Goal: Task Accomplishment & Management: Complete application form

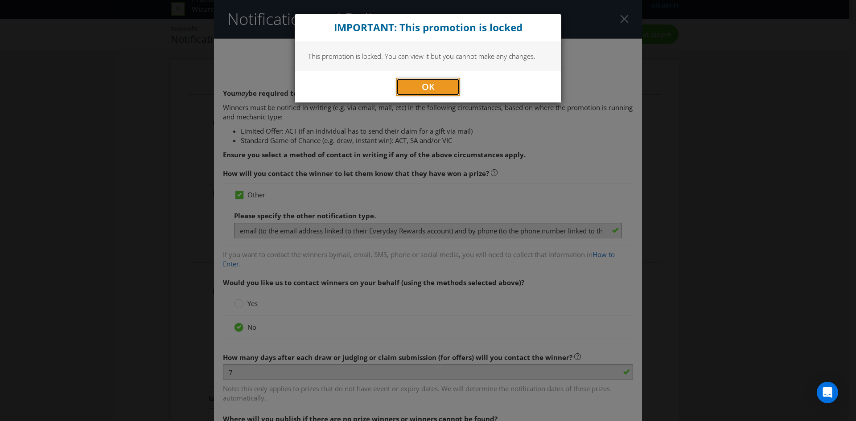
click at [439, 85] on button "OK" at bounding box center [427, 87] width 63 height 18
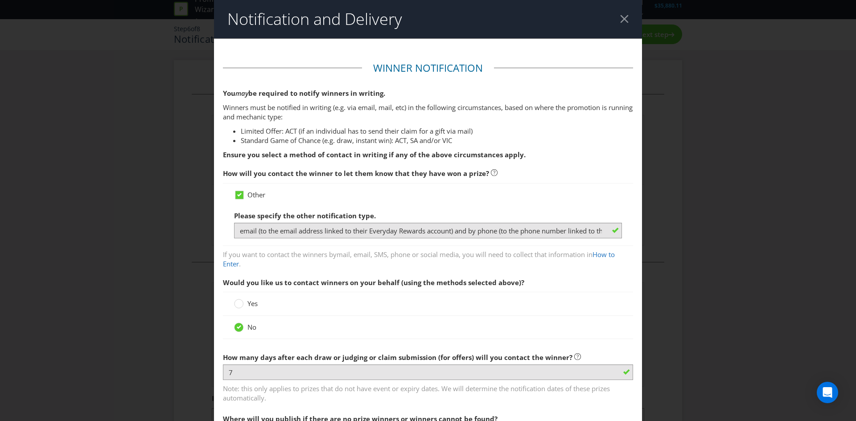
click at [620, 16] on div at bounding box center [624, 19] width 8 height 8
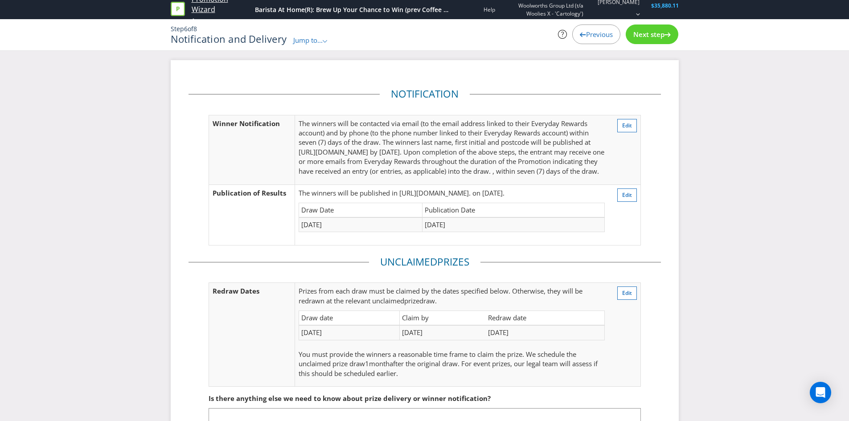
click at [196, 8] on link "Promotion Wizard" at bounding box center [221, 4] width 59 height 21
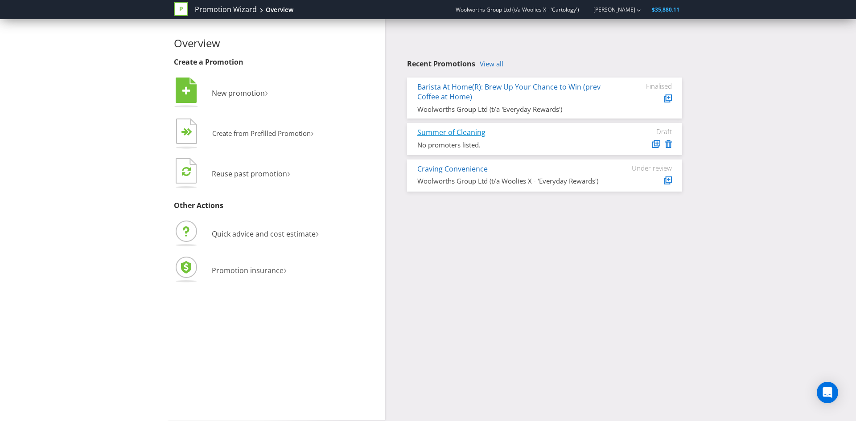
click at [451, 132] on link "Summer of Cleaning" at bounding box center [451, 132] width 68 height 10
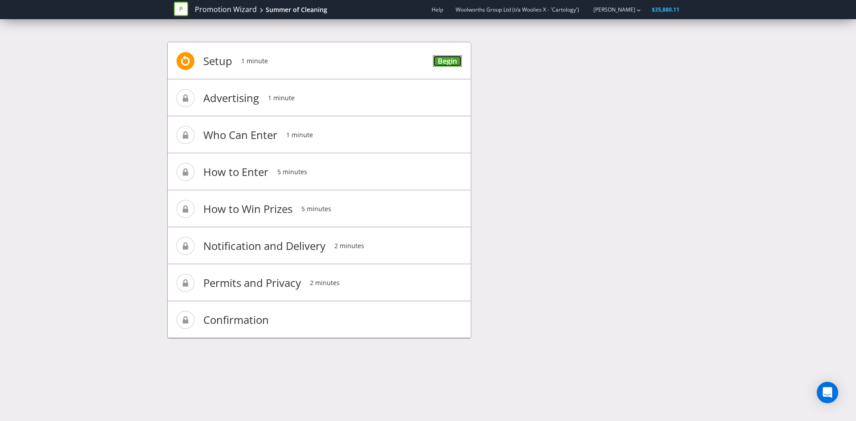
click at [446, 63] on link "Begin" at bounding box center [447, 61] width 29 height 12
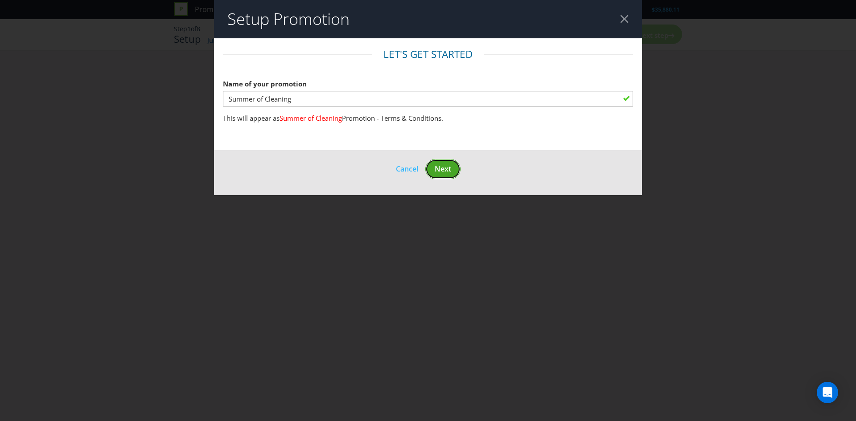
click at [445, 168] on span "Next" at bounding box center [443, 169] width 16 height 10
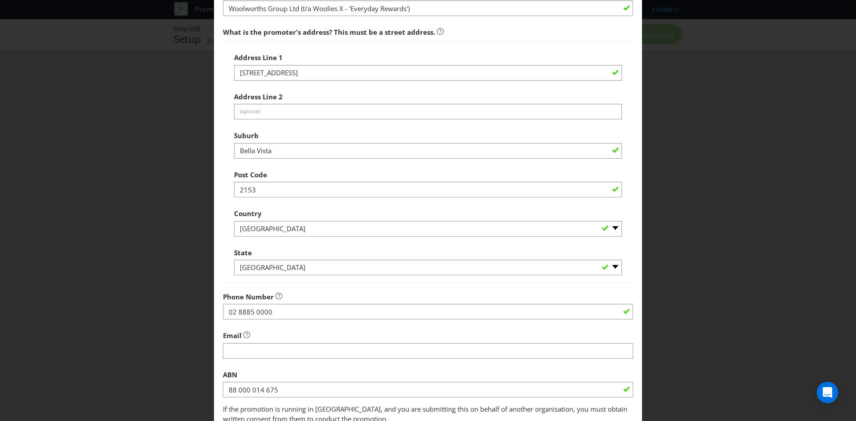
scroll to position [160, 0]
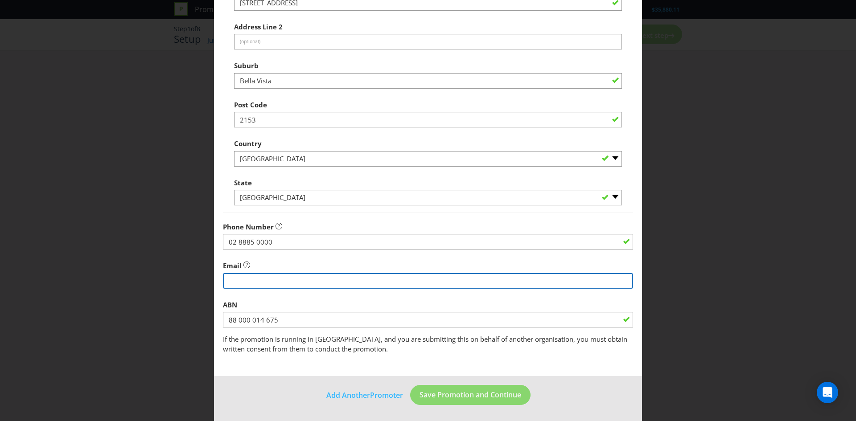
click at [407, 279] on input "string" at bounding box center [428, 281] width 410 height 16
type input "[EMAIL_ADDRESS][DOMAIN_NAME]"
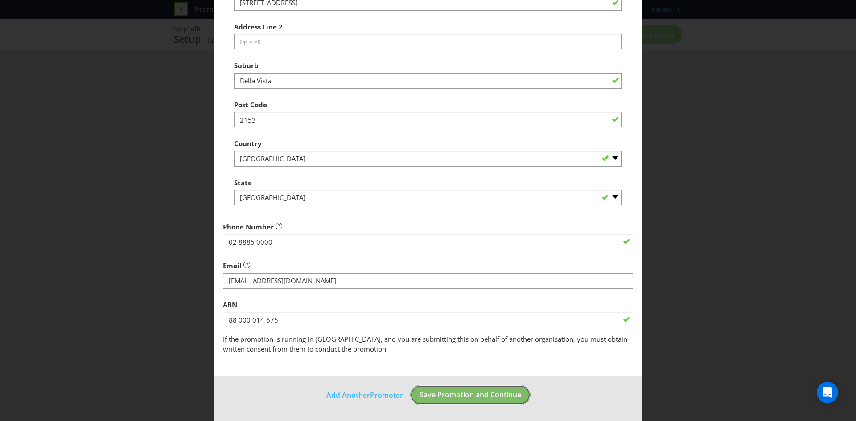
click at [431, 396] on span "Save Promotion and Continue" at bounding box center [470, 395] width 102 height 10
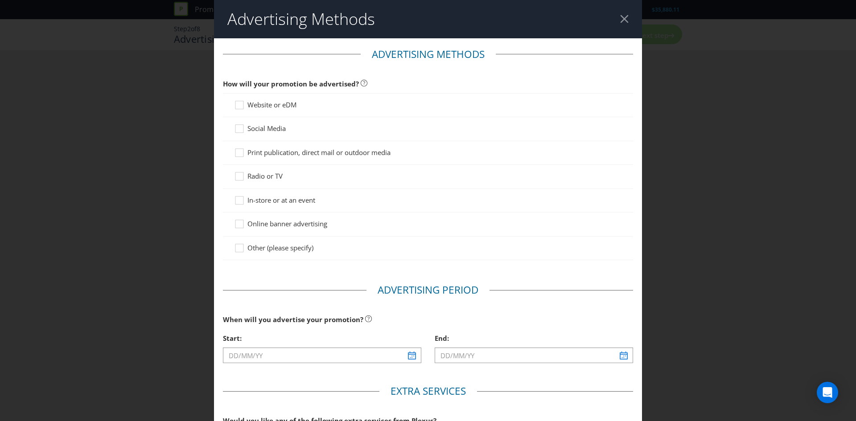
click at [252, 202] on span "In-store or at an event" at bounding box center [281, 200] width 68 height 9
click at [0, 0] on input "In-store or at an event" at bounding box center [0, 0] width 0 height 0
click at [263, 155] on span "Print publication, direct mail or outdoor media" at bounding box center [318, 152] width 143 height 9
click at [0, 0] on input "Print publication, direct mail or outdoor media" at bounding box center [0, 0] width 0 height 0
click at [263, 103] on span "Website or eDM" at bounding box center [271, 104] width 49 height 9
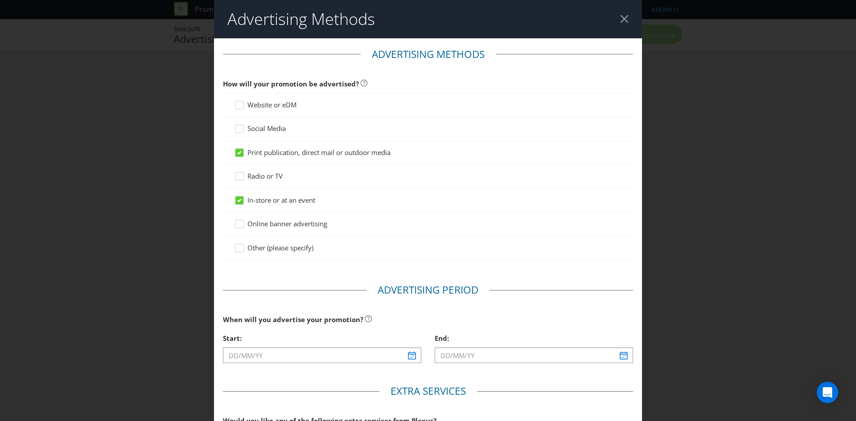
click at [0, 0] on input "Website or eDM" at bounding box center [0, 0] width 0 height 0
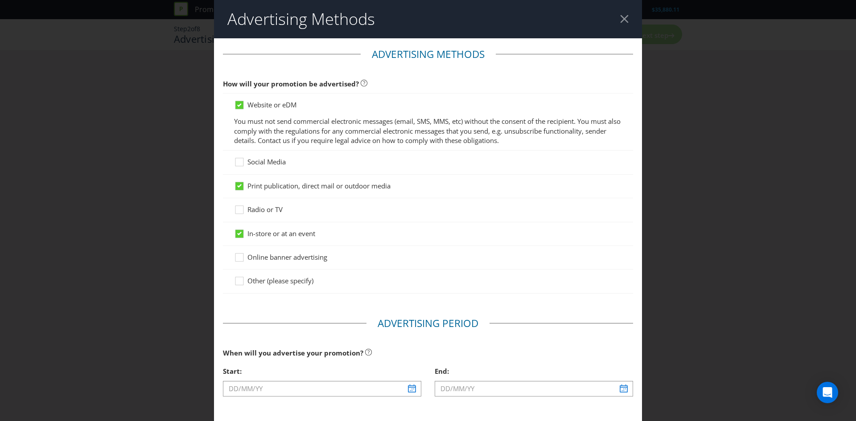
click at [274, 258] on span "Online banner advertising" at bounding box center [287, 257] width 80 height 9
click at [0, 0] on input "Online banner advertising" at bounding box center [0, 0] width 0 height 0
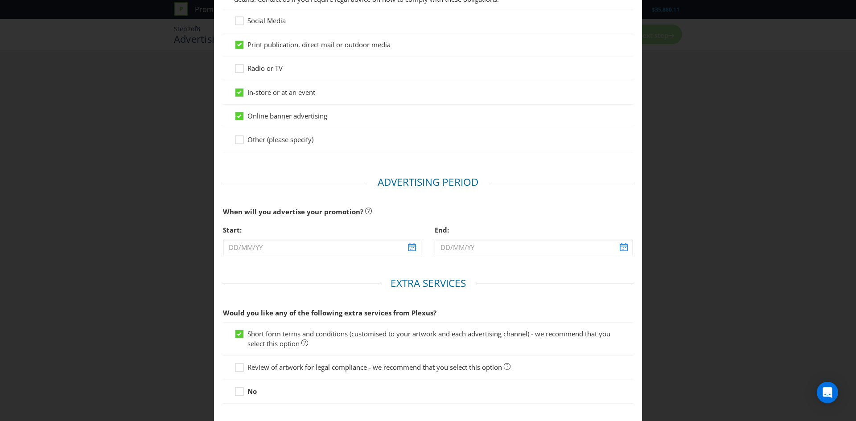
scroll to position [143, 0]
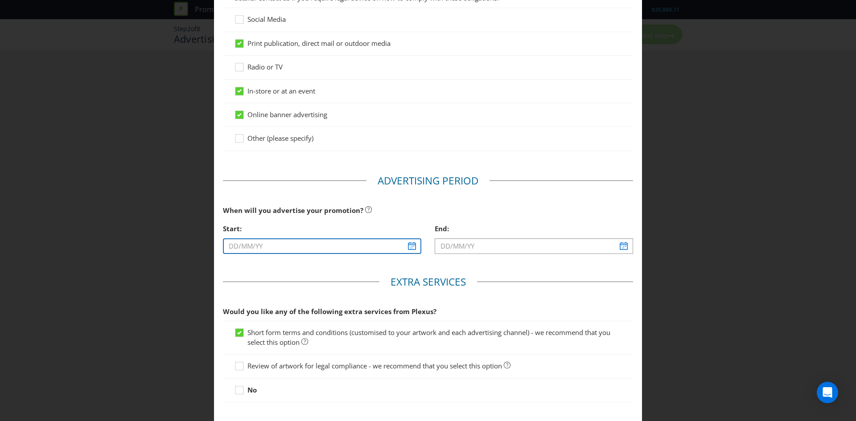
click at [412, 248] on input "text" at bounding box center [322, 246] width 198 height 16
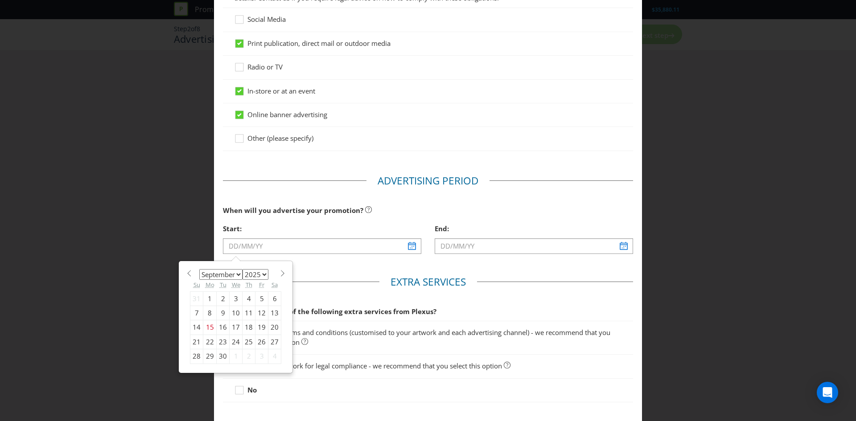
click at [228, 278] on select "January February March April May June July August September October November De…" at bounding box center [220, 274] width 43 height 11
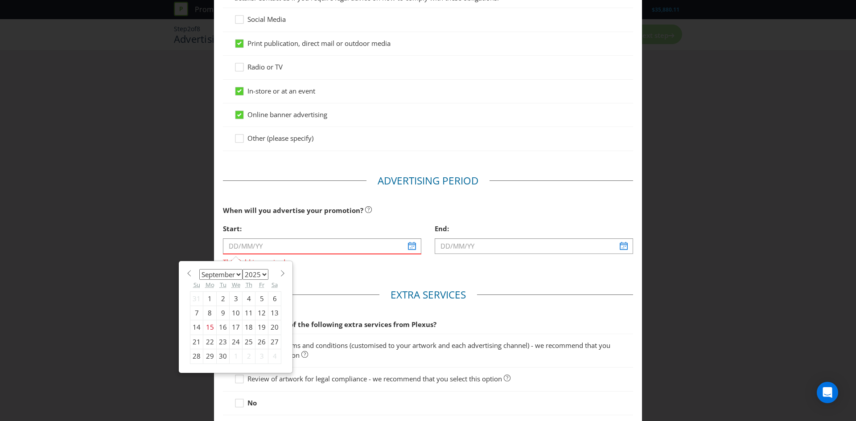
select select "11"
click at [199, 269] on select "January February March April May June July August September October November De…" at bounding box center [220, 274] width 43 height 11
click at [233, 357] on div "31" at bounding box center [236, 356] width 13 height 14
type input "[DATE]"
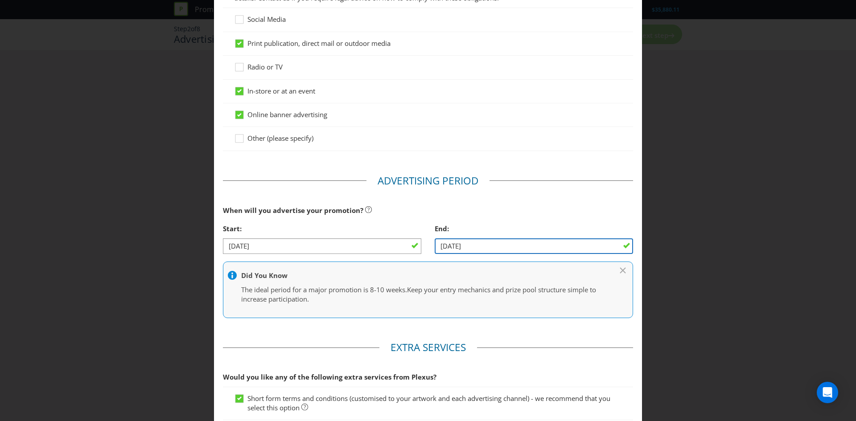
click at [499, 245] on input "[DATE]" at bounding box center [534, 246] width 198 height 16
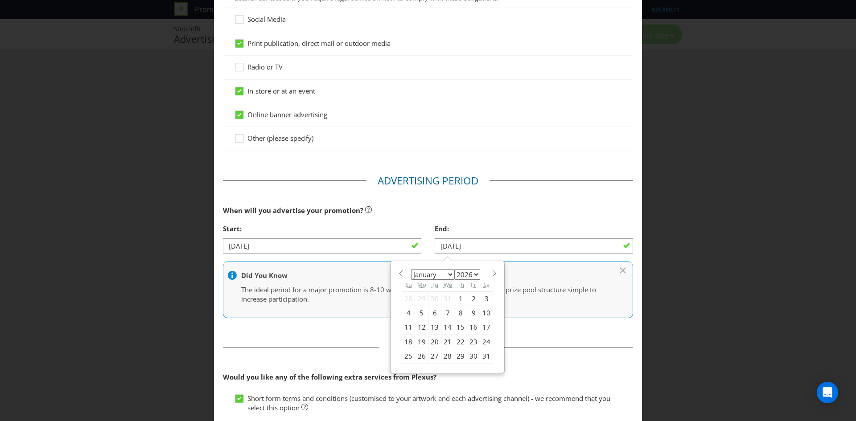
click at [491, 274] on span at bounding box center [494, 273] width 7 height 7
select select "1"
click at [433, 303] on div "3" at bounding box center [434, 298] width 13 height 14
type input "[DATE]"
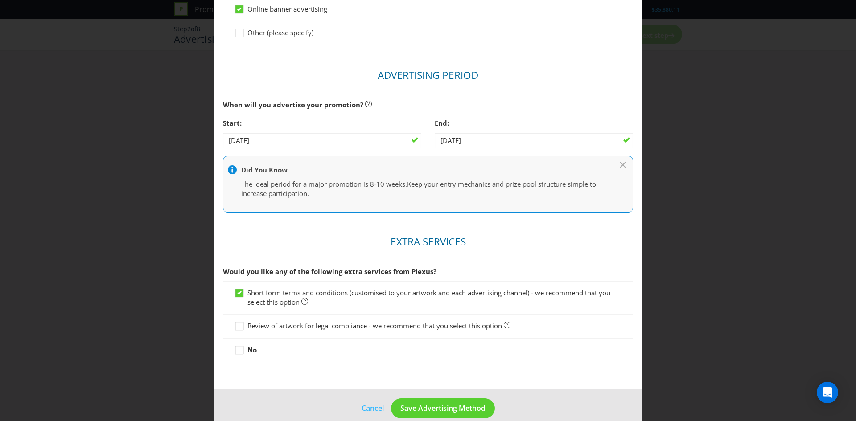
scroll to position [262, 0]
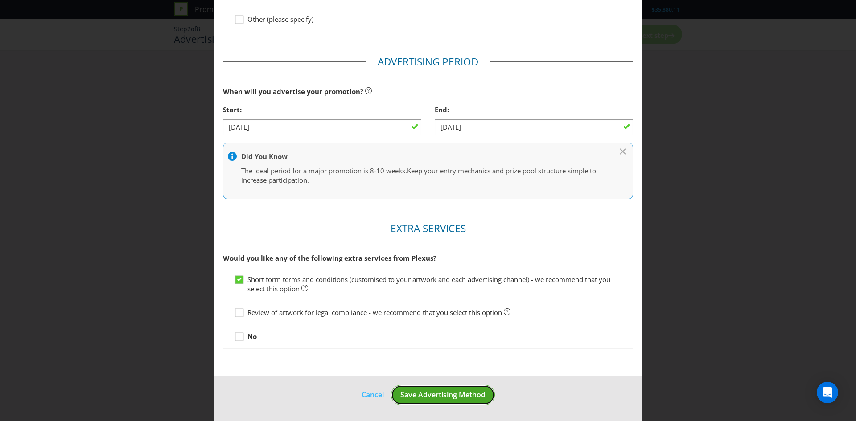
click at [454, 386] on button "Save Advertising Method" at bounding box center [443, 395] width 104 height 20
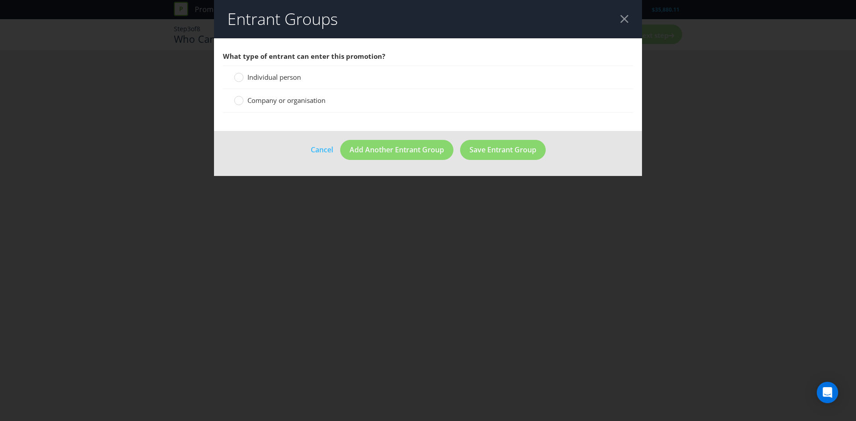
click at [280, 79] on span "Individual person" at bounding box center [273, 77] width 53 height 9
click at [0, 0] on input "Individual person" at bounding box center [0, 0] width 0 height 0
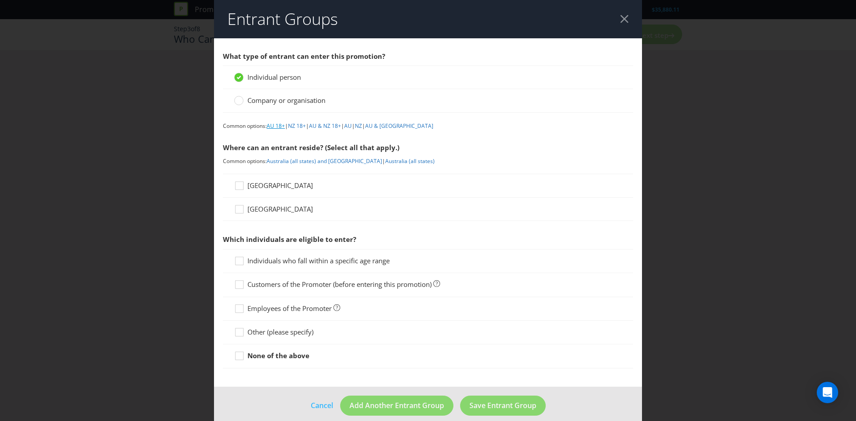
click at [280, 125] on link "AU 18+" at bounding box center [276, 126] width 18 height 8
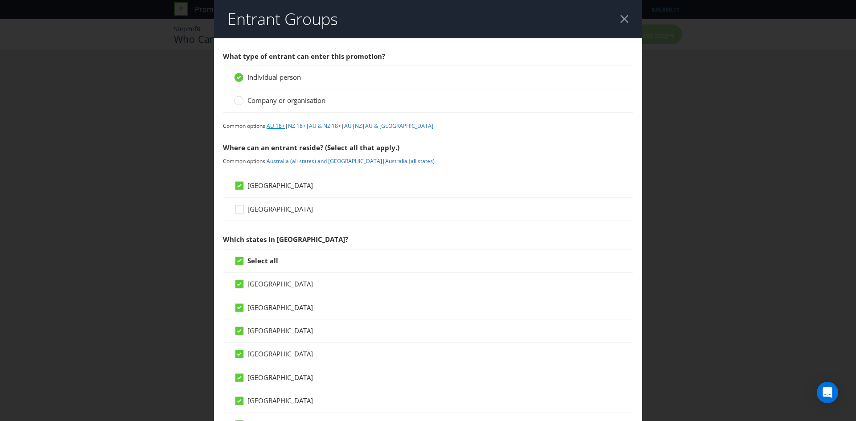
scroll to position [341, 0]
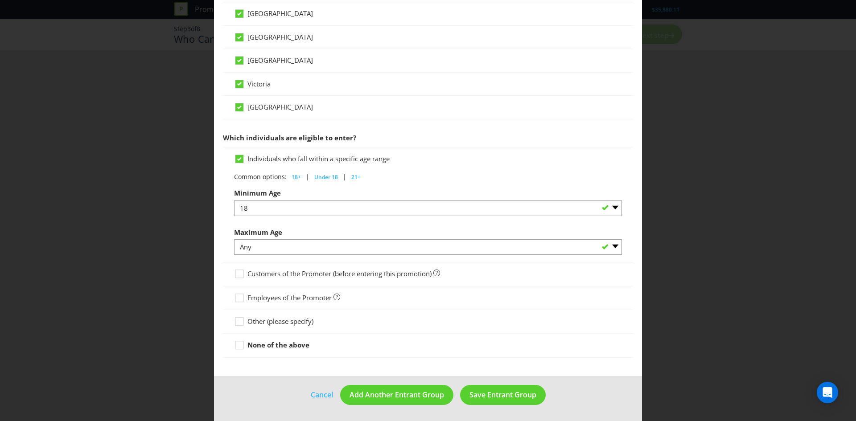
click at [278, 323] on span "Other (please specify)" at bounding box center [280, 321] width 66 height 9
click at [0, 0] on input "Other (please specify)" at bounding box center [0, 0] width 0 height 0
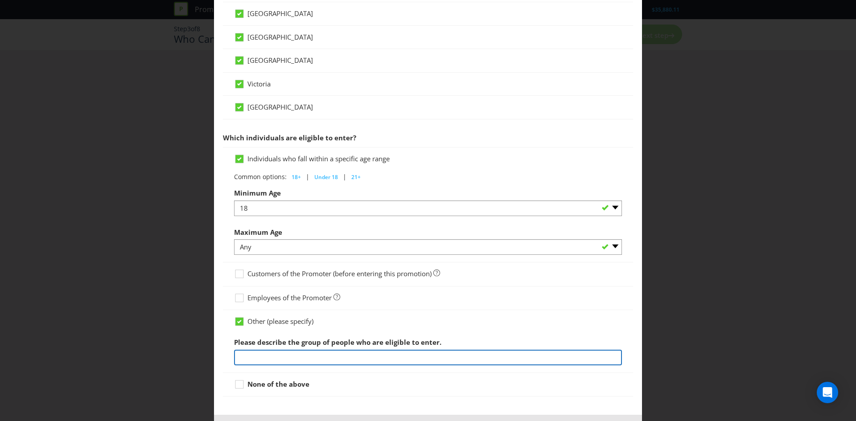
click at [342, 359] on input "text" at bounding box center [428, 358] width 388 height 16
type input "an Existing Everyday Rewards Member with a valid email address registered with …"
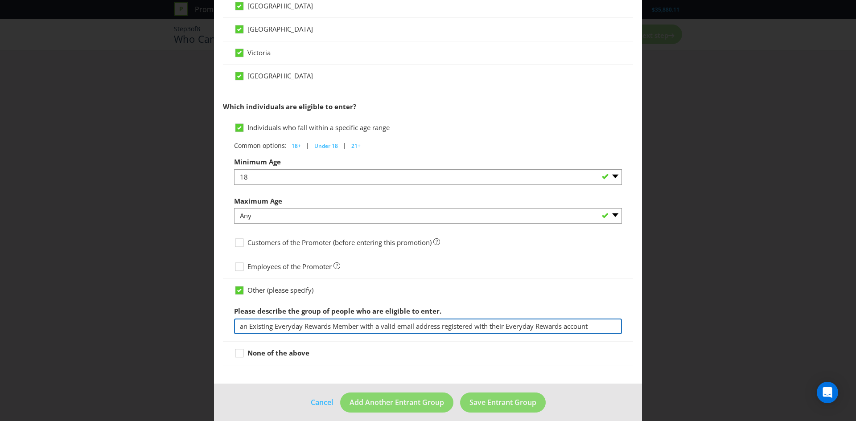
scroll to position [379, 0]
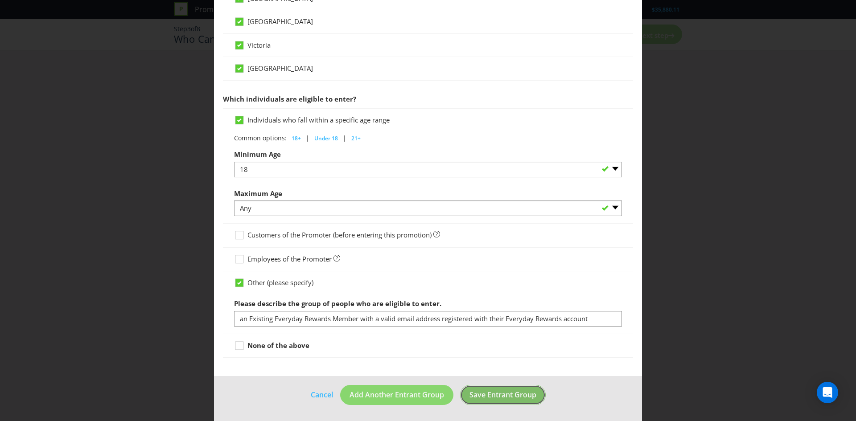
click at [503, 394] on span "Save Entrant Group" at bounding box center [502, 395] width 67 height 10
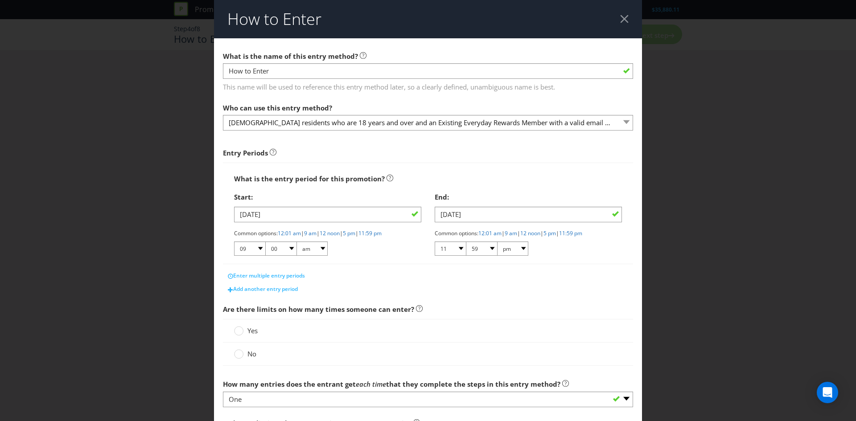
scroll to position [15, 0]
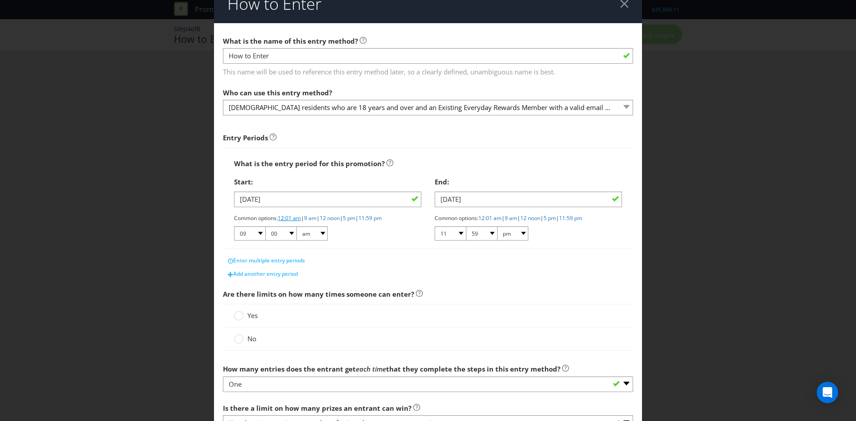
click at [287, 218] on link "12:01 am" at bounding box center [289, 218] width 23 height 8
select select "12"
select select "01"
click at [582, 218] on link "11:59 pm" at bounding box center [570, 218] width 23 height 8
click at [243, 337] on label "No" at bounding box center [246, 338] width 24 height 9
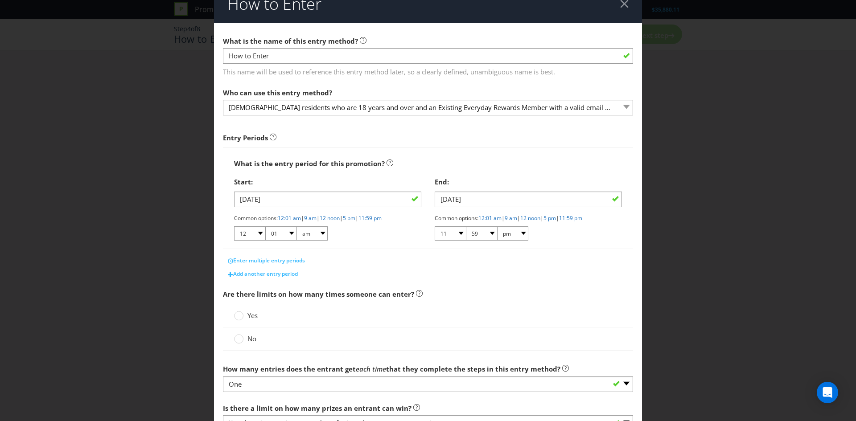
click at [0, 0] on input "No" at bounding box center [0, 0] width 0 height 0
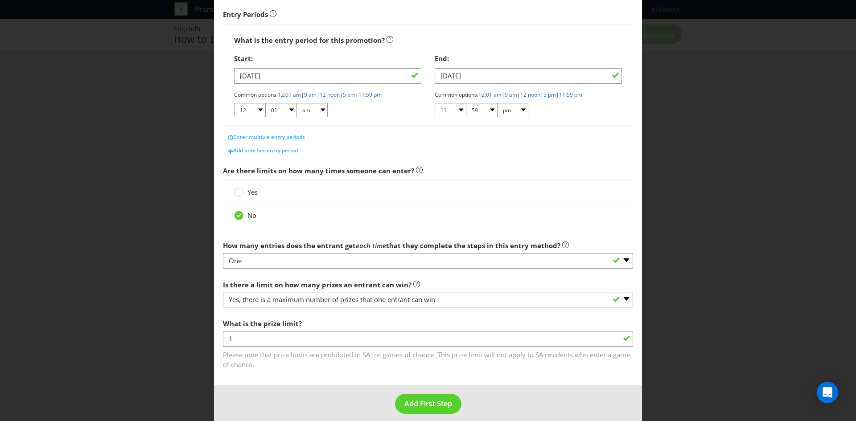
scroll to position [148, 0]
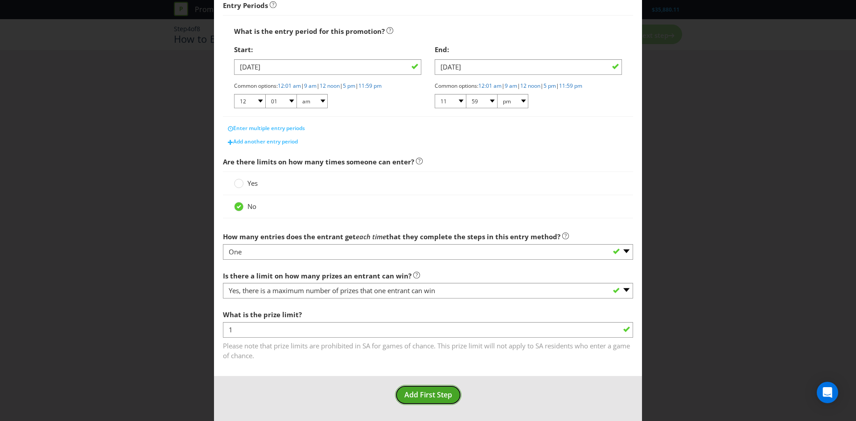
click at [426, 397] on span "Add First Step" at bounding box center [428, 395] width 48 height 10
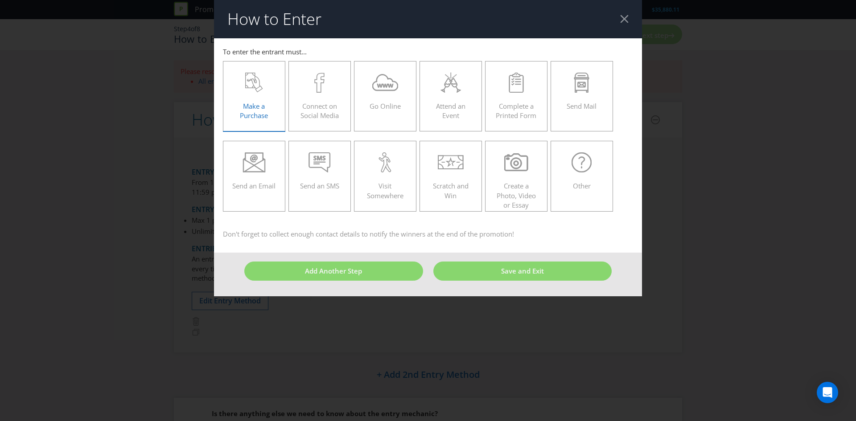
click at [258, 102] on span "Make a Purchase" at bounding box center [254, 111] width 28 height 18
click at [0, 0] on input "Make a Purchase" at bounding box center [0, 0] width 0 height 0
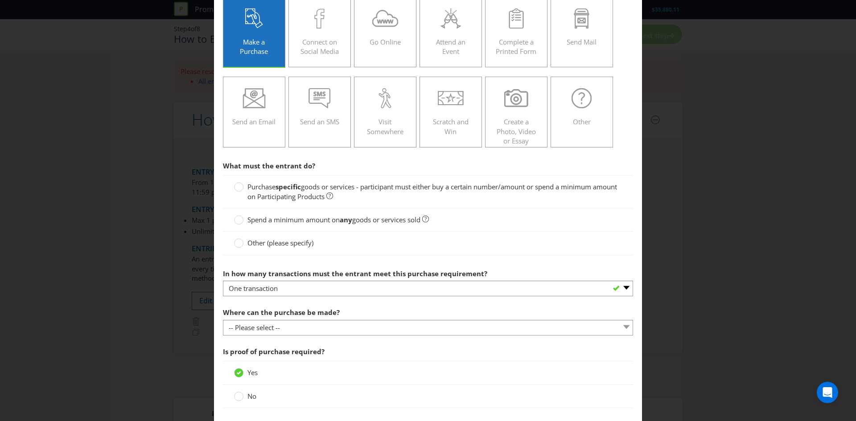
scroll to position [55, 0]
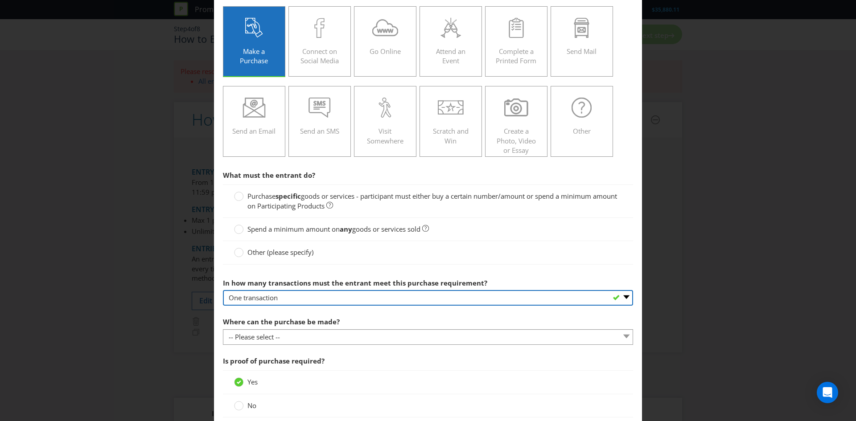
click at [358, 291] on select "-- Please select -- One transaction A specific number of transactions Any numbe…" at bounding box center [428, 298] width 410 height 16
click at [356, 299] on select "-- Please select -- One transaction A specific number of transactions Any numbe…" at bounding box center [428, 298] width 410 height 16
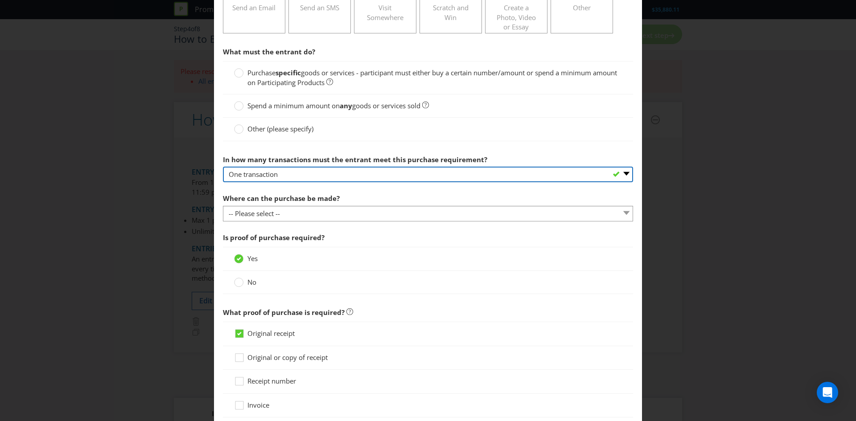
scroll to position [184, 0]
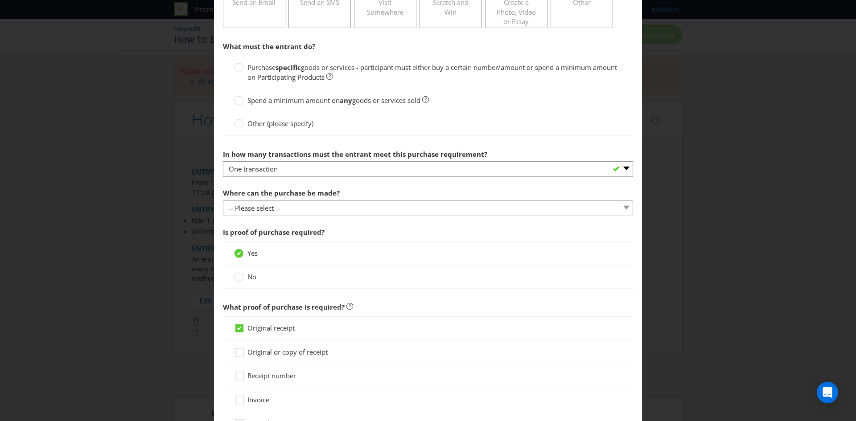
click at [308, 74] on span "goods or services - participant must either buy a certain number/amount or spen…" at bounding box center [431, 72] width 369 height 18
click at [0, 0] on input "Purchase specific goods or services - participant must either buy a certain num…" at bounding box center [0, 0] width 0 height 0
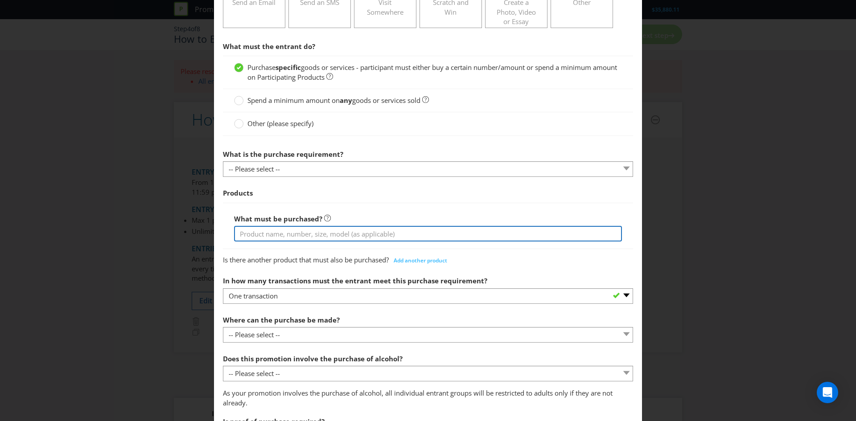
click at [306, 231] on input "text" at bounding box center [428, 234] width 388 height 16
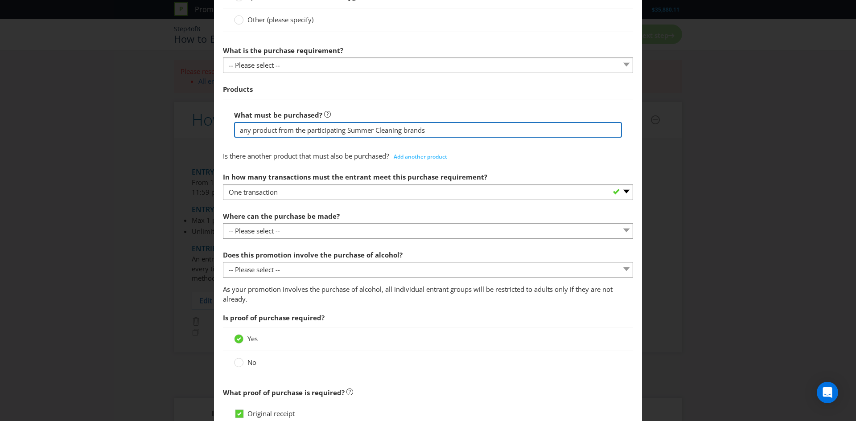
scroll to position [288, 0]
type input "any product from the participating Summer Cleaning brands"
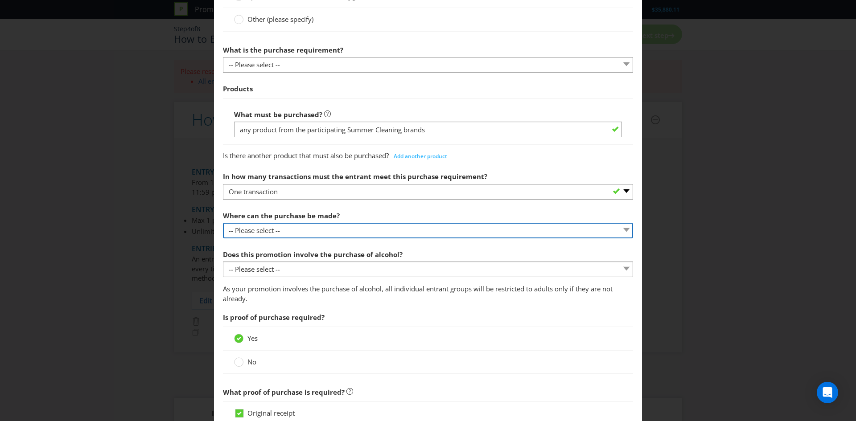
click at [298, 227] on select "-- Please select -- Any stores displaying promotional material (including onlin…" at bounding box center [428, 231] width 410 height 16
select select "OTHER"
click at [223, 223] on select "-- Please select -- Any stores displaying promotional material (including onlin…" at bounding box center [428, 231] width 410 height 16
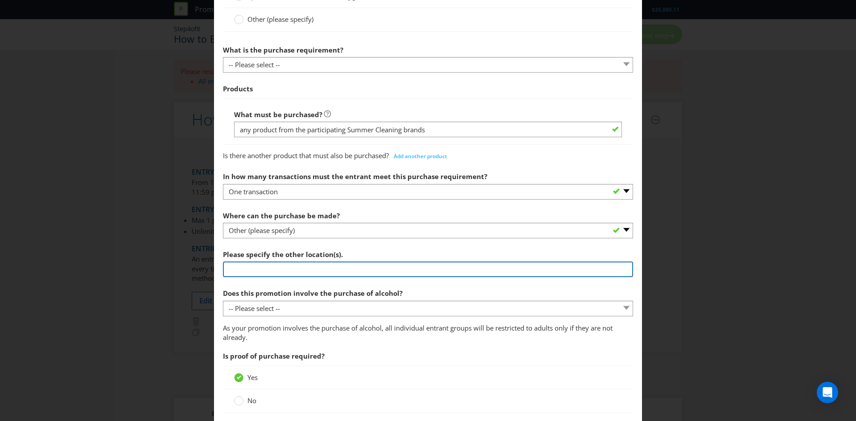
click at [299, 271] on input "text" at bounding box center [428, 270] width 410 height 16
drag, startPoint x: 299, startPoint y: 271, endPoint x: 299, endPoint y: 295, distance: 23.2
click at [299, 295] on section "What must the entrant do? Purchase specific goods or services - participant mus…" at bounding box center [428, 308] width 410 height 751
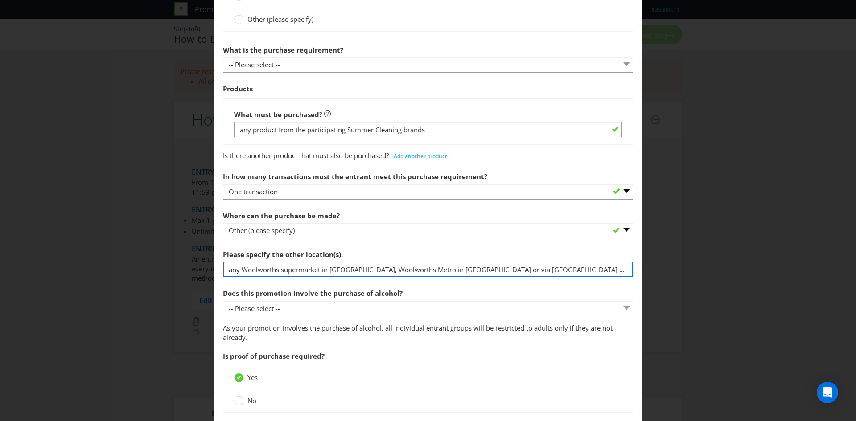
click at [230, 272] on input "any Woolworths supermarket in [GEOGRAPHIC_DATA], Woolworths Metro in [GEOGRAPHI…" at bounding box center [428, 270] width 410 height 16
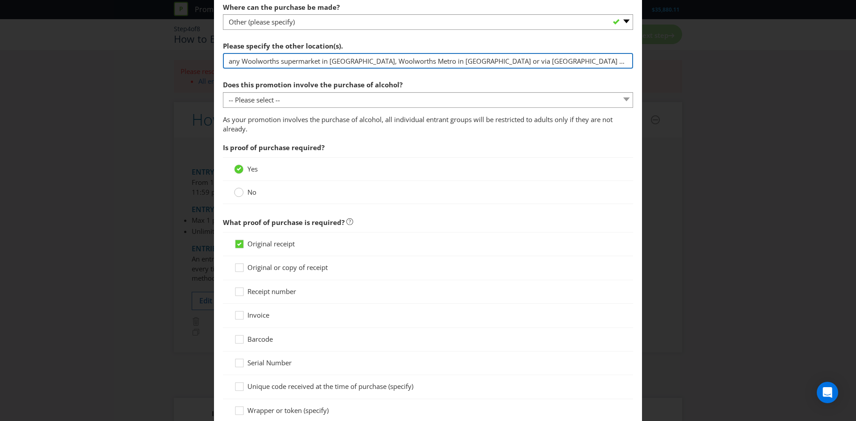
type input "any Woolworths supermarket in [GEOGRAPHIC_DATA], Woolworths Metro in [GEOGRAPHI…"
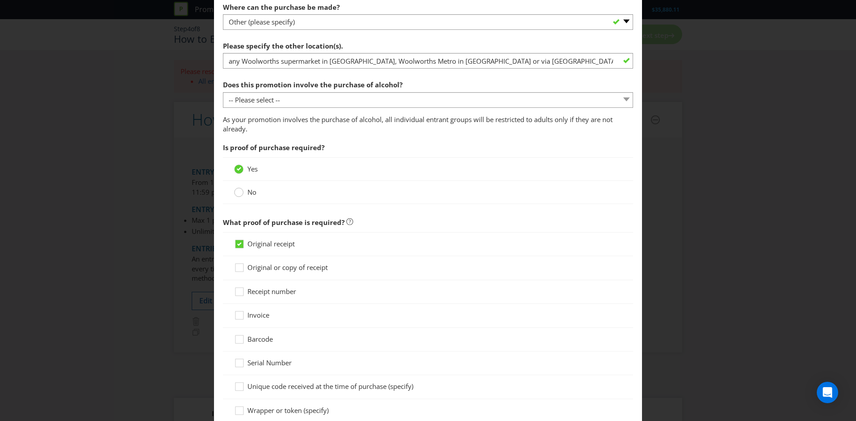
click at [237, 193] on circle at bounding box center [238, 192] width 9 height 9
click at [0, 0] on input "No" at bounding box center [0, 0] width 0 height 0
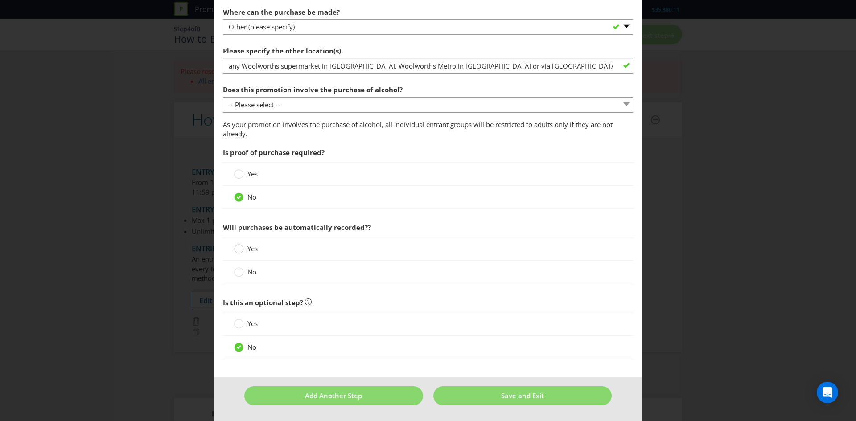
click at [234, 251] on icon at bounding box center [238, 248] width 9 height 9
click at [0, 0] on input "Yes" at bounding box center [0, 0] width 0 height 0
click at [485, 405] on button "Save and Exit" at bounding box center [522, 395] width 179 height 19
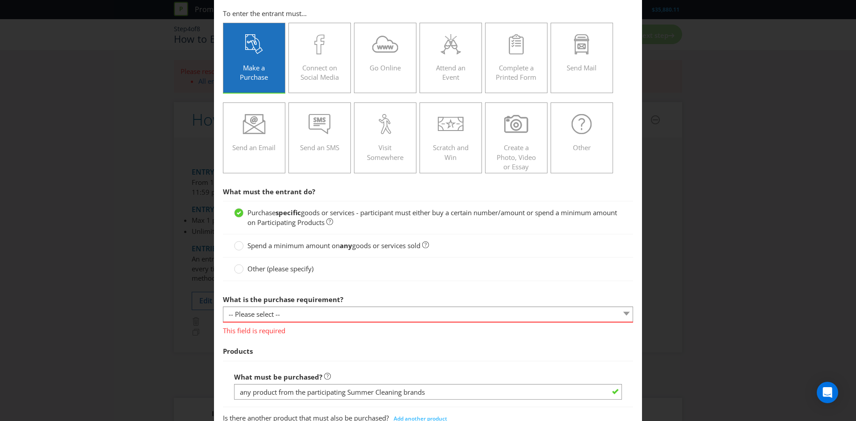
click at [365, 305] on div "What is the purchase requirement? -- Please select -- Buy a certain number of t…" at bounding box center [428, 313] width 410 height 45
click at [362, 311] on select "-- Please select -- Buy a certain number of these products or services Spend a …" at bounding box center [428, 315] width 410 height 16
select select "MINIMUM_QUANTITY"
click at [223, 307] on select "-- Please select -- Buy a certain number of these products or services Spend a …" at bounding box center [428, 315] width 410 height 16
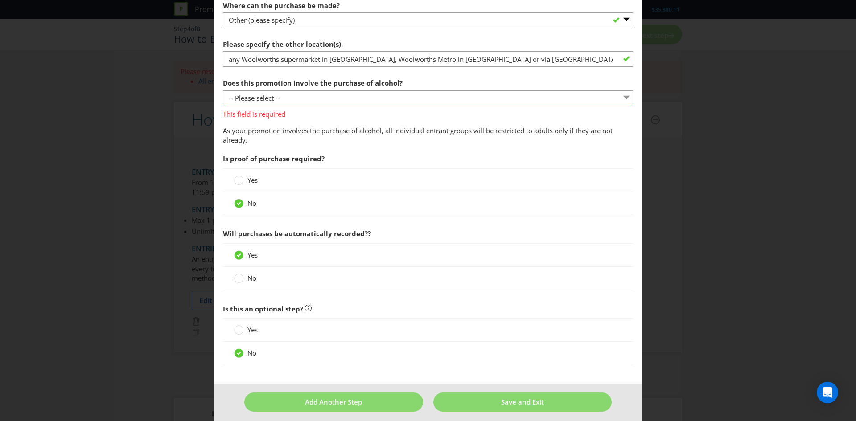
scroll to position [505, 0]
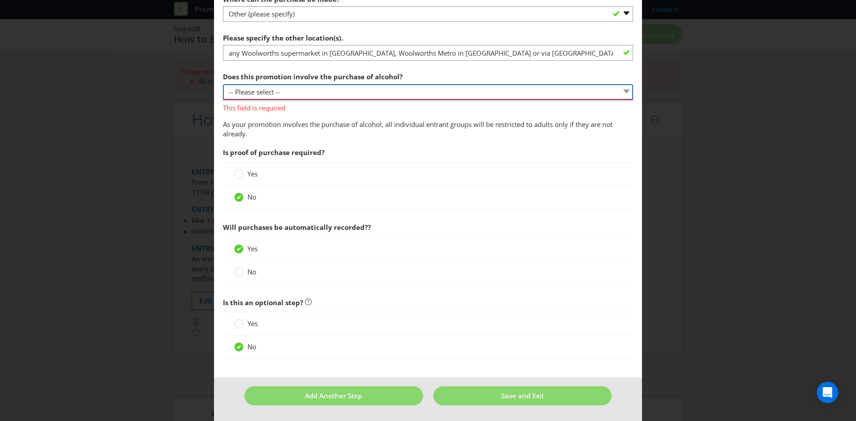
click at [379, 91] on select "-- Please select -- Yes, for on-premises consumption Yes, for off-premises cons…" at bounding box center [428, 92] width 410 height 16
select select "NO"
click at [223, 100] on select "-- Please select -- Yes, for on-premises consumption Yes, for off-premises cons…" at bounding box center [428, 92] width 410 height 16
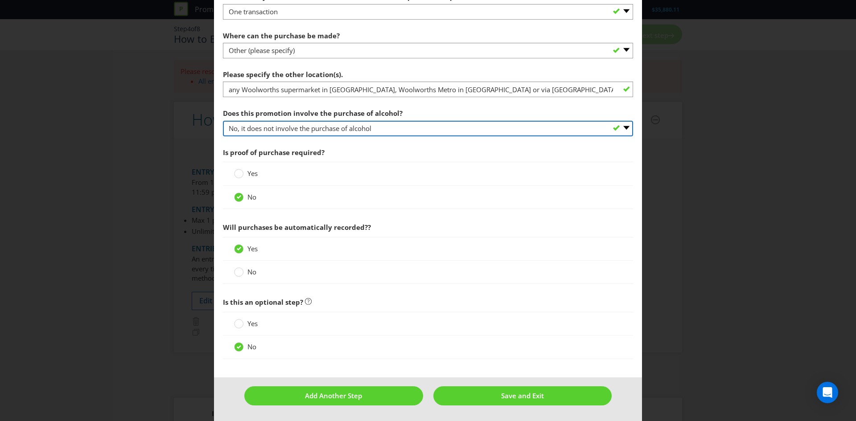
scroll to position [468, 0]
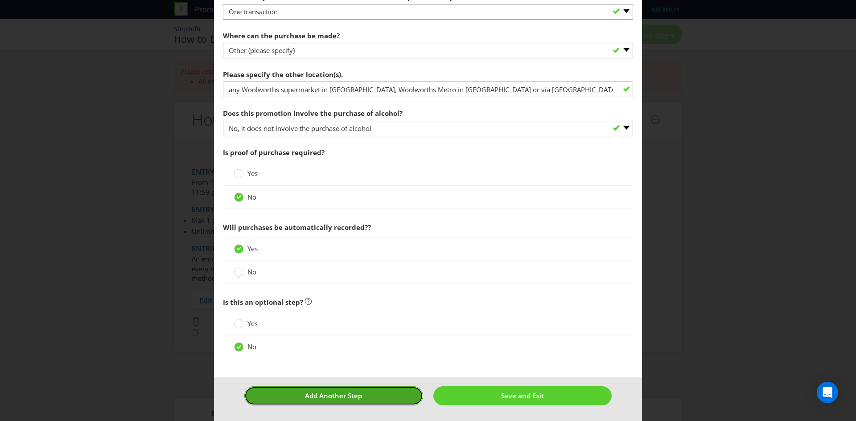
click at [376, 404] on button "Add Another Step" at bounding box center [333, 395] width 179 height 19
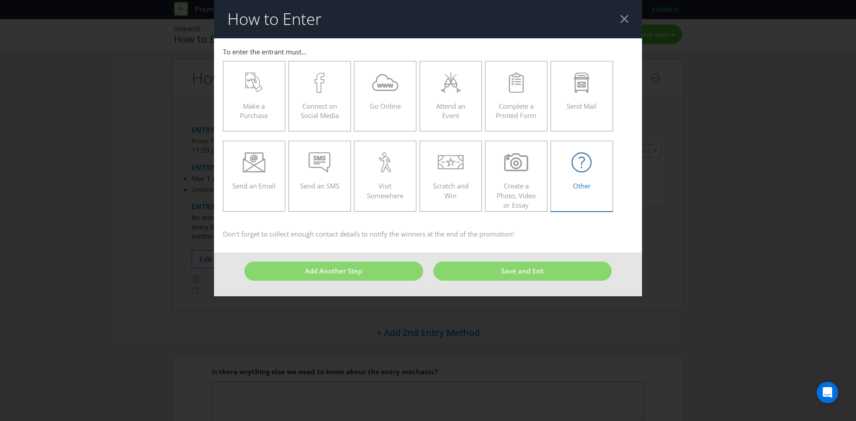
click at [562, 189] on div "Other" at bounding box center [582, 172] width 44 height 40
click at [0, 0] on input "Other" at bounding box center [0, 0] width 0 height 0
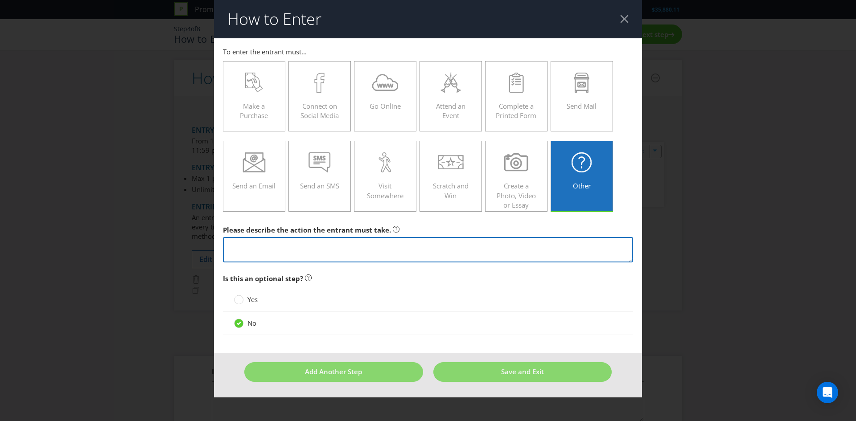
click at [427, 248] on textarea at bounding box center [428, 249] width 410 height 25
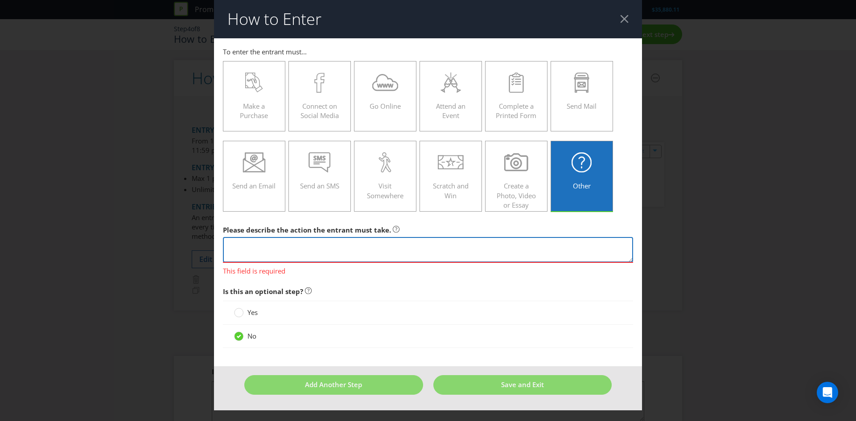
click at [391, 250] on textarea at bounding box center [428, 249] width 410 height 25
paste textarea "Scan their Everyday Rewards Card in-store at the checkout or enter their Everyd…"
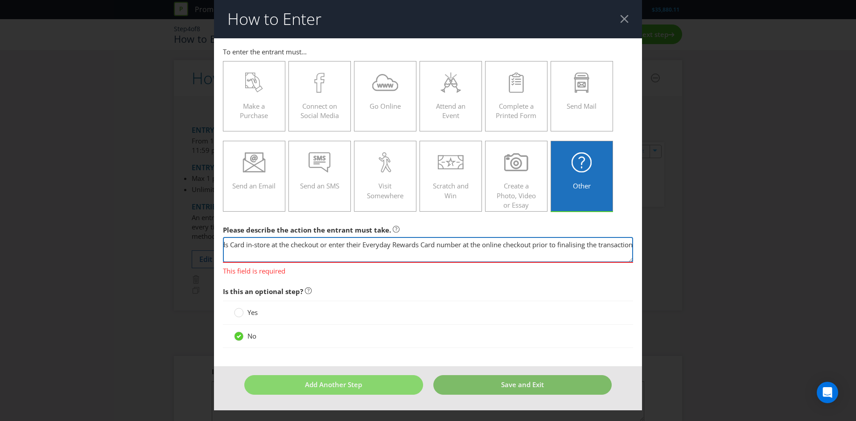
type textarea "Scan their Everyday Rewards Card in-store at the checkout or enter their Everyd…"
click at [456, 388] on footer "Add Another Step Save and Exit" at bounding box center [428, 388] width 428 height 44
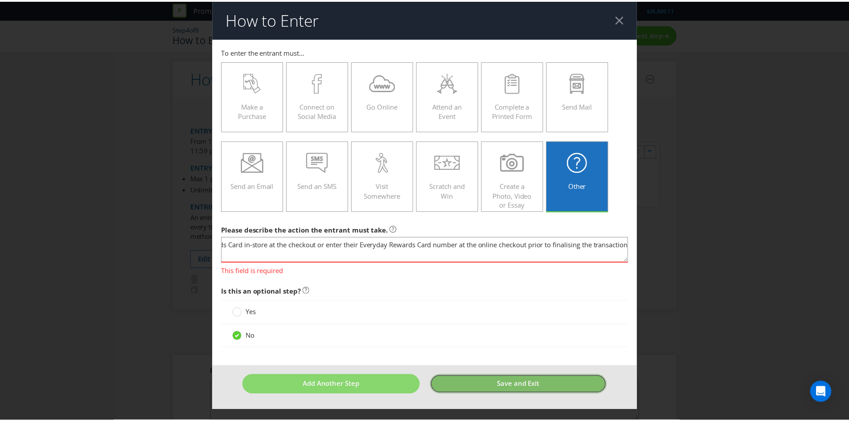
scroll to position [0, 0]
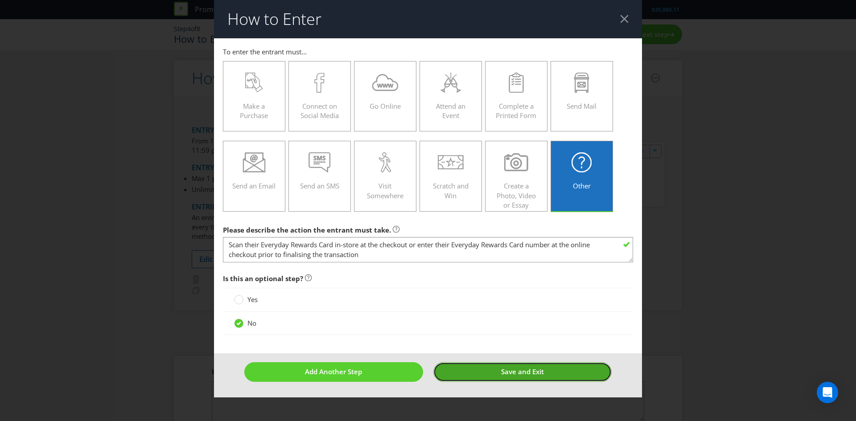
click at [466, 368] on button "Save and Exit" at bounding box center [522, 371] width 179 height 19
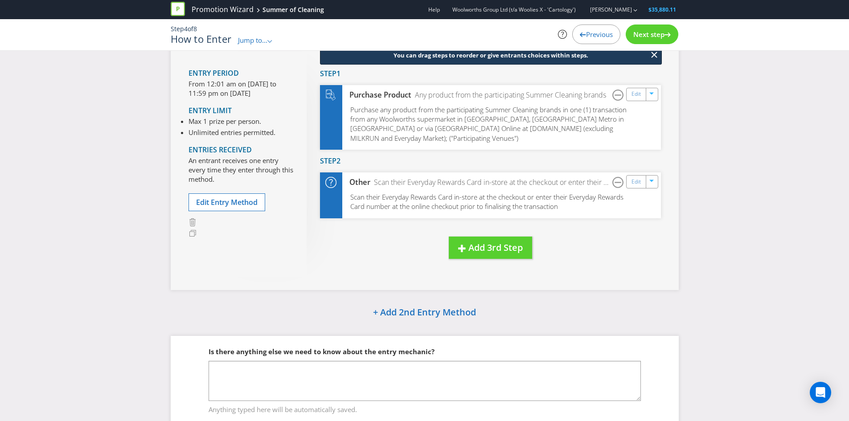
scroll to position [89, 0]
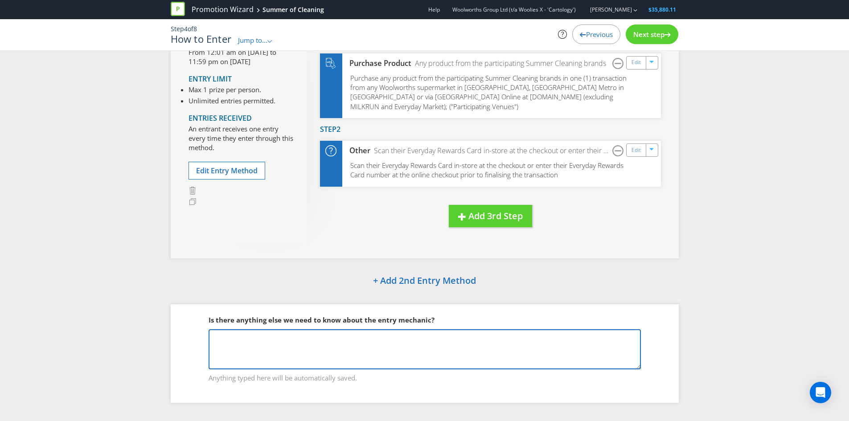
click at [532, 356] on textarea at bounding box center [425, 349] width 432 height 40
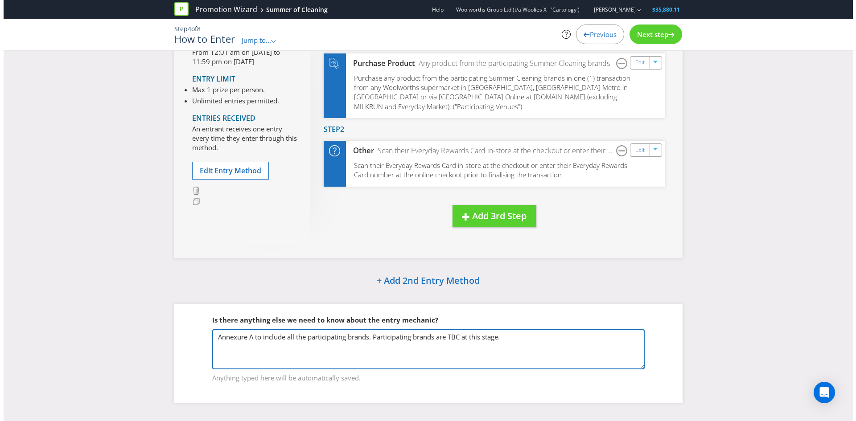
scroll to position [0, 0]
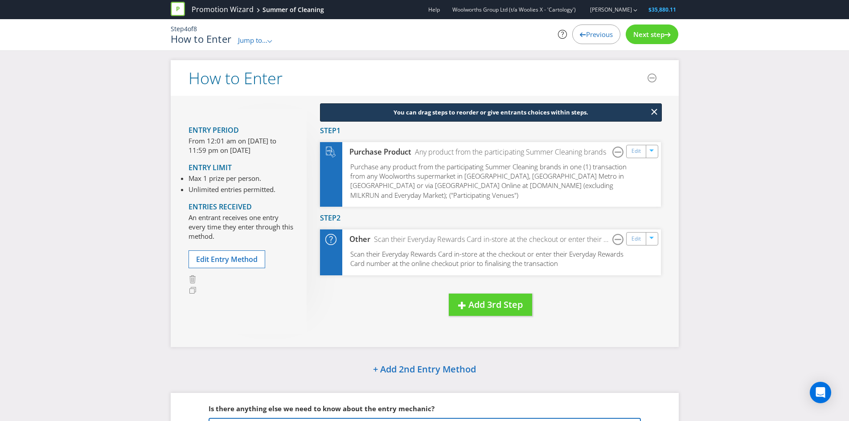
type textarea "Annexure A to include all the participating brands. Participating brands are TB…"
click at [657, 32] on span "Next step" at bounding box center [648, 34] width 31 height 9
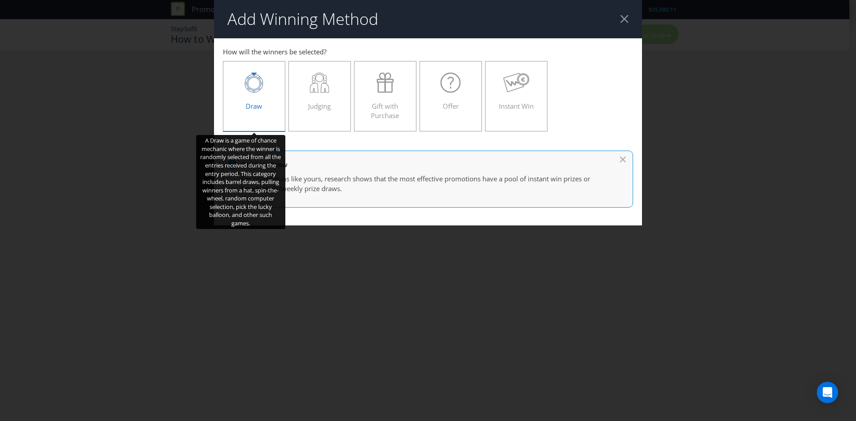
click at [250, 105] on span "Draw" at bounding box center [254, 106] width 16 height 9
click at [0, 0] on input "Draw" at bounding box center [0, 0] width 0 height 0
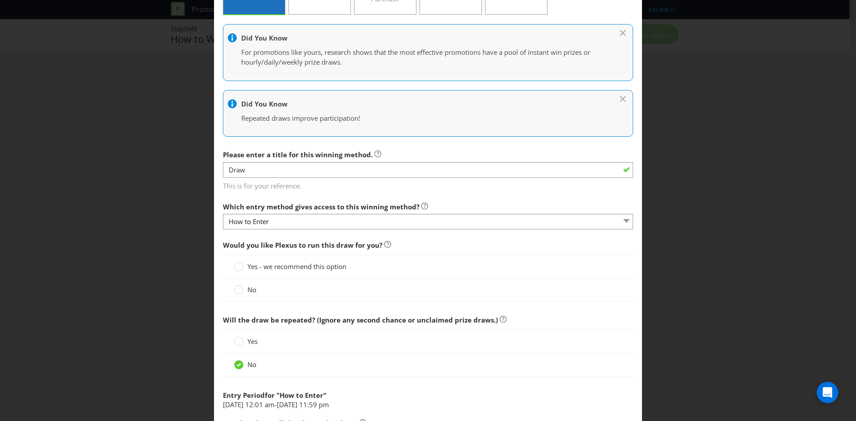
scroll to position [117, 0]
click at [286, 264] on span "Yes - we recommend this option" at bounding box center [296, 266] width 99 height 9
click at [0, 0] on input "Yes - we recommend this option" at bounding box center [0, 0] width 0 height 0
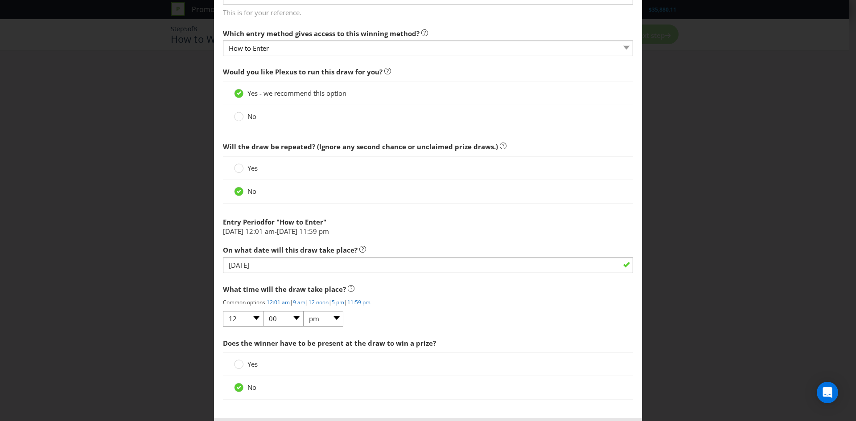
scroll to position [291, 0]
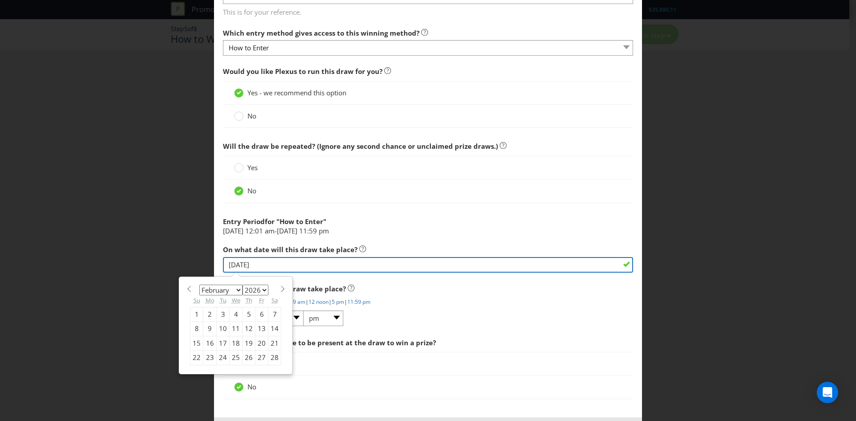
click at [284, 265] on input "[DATE]" at bounding box center [428, 265] width 410 height 16
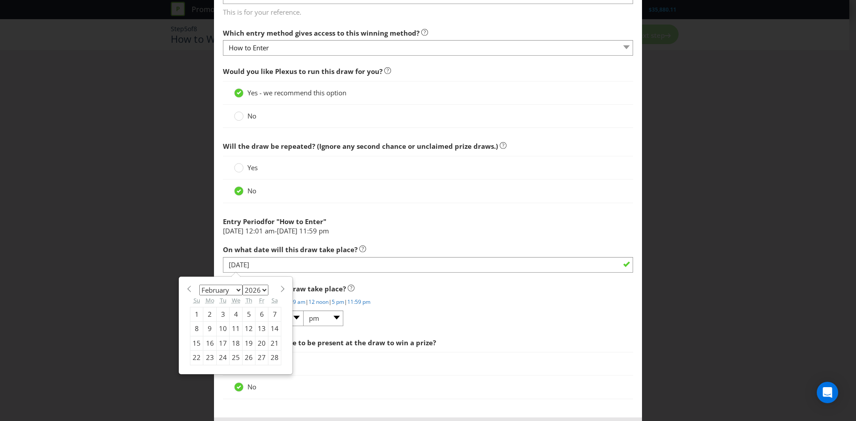
click at [244, 344] on div "19" at bounding box center [248, 343] width 13 height 14
type input "[DATE]"
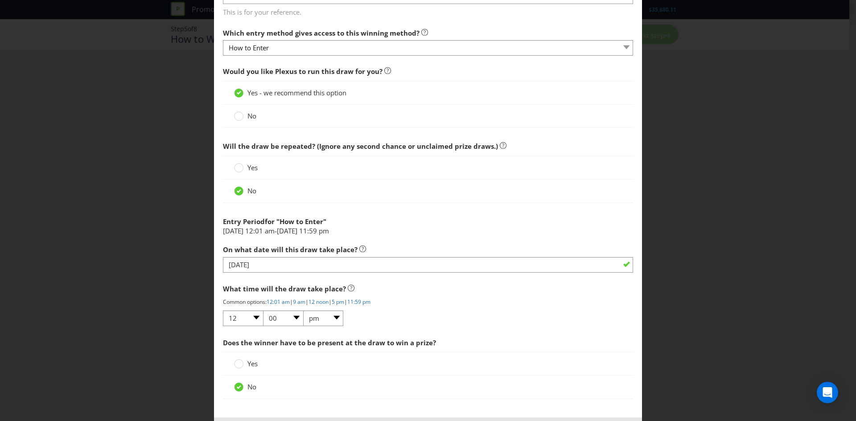
scroll to position [332, 0]
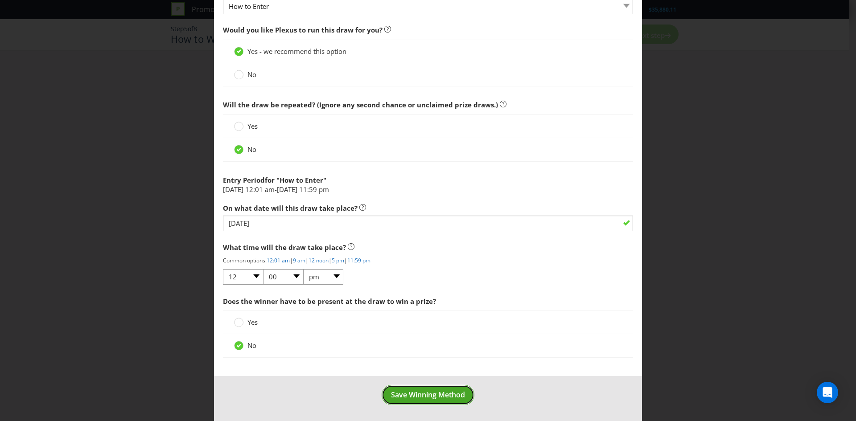
click at [410, 394] on span "Save Winning Method" at bounding box center [428, 395] width 74 height 10
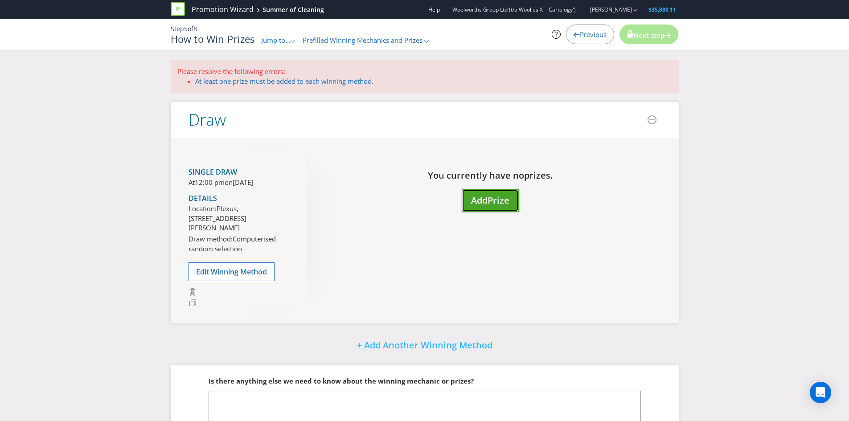
click at [493, 203] on span "Prize" at bounding box center [499, 200] width 22 height 12
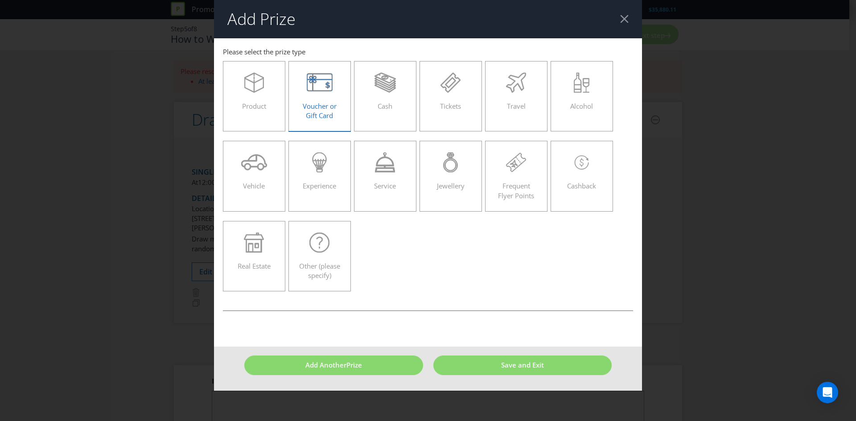
click at [324, 97] on div "Voucher or Gift Card" at bounding box center [320, 93] width 44 height 40
click at [0, 0] on input "Voucher or Gift Card" at bounding box center [0, 0] width 0 height 0
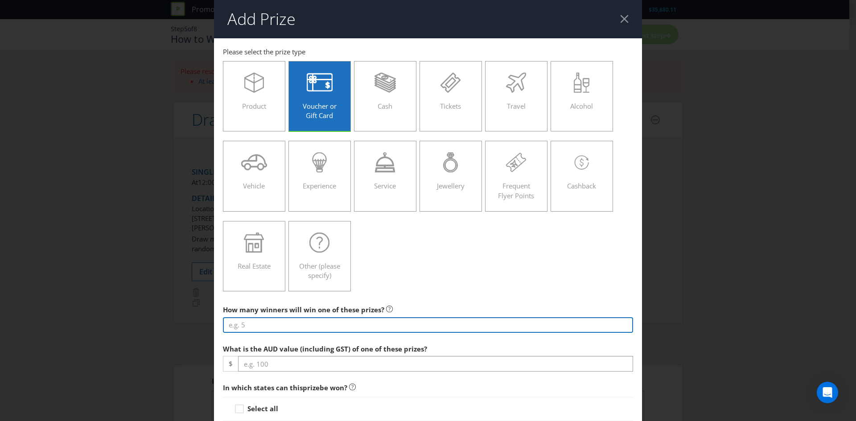
click at [275, 322] on input "number" at bounding box center [428, 325] width 410 height 16
type input "1000"
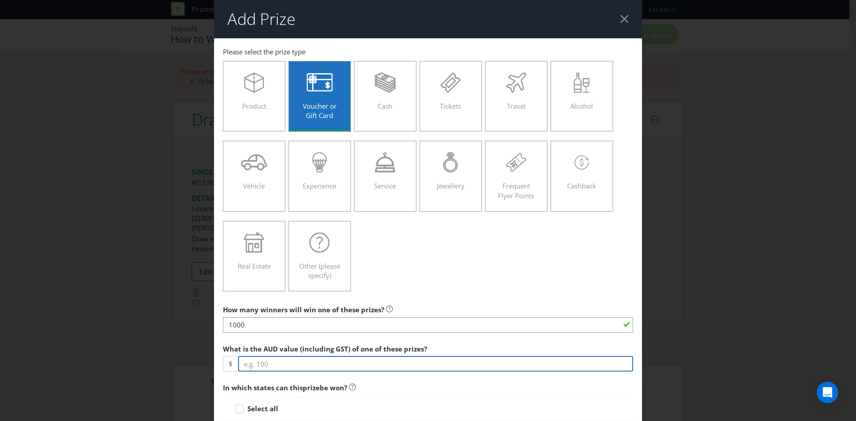
click at [264, 361] on input "number" at bounding box center [435, 364] width 395 height 16
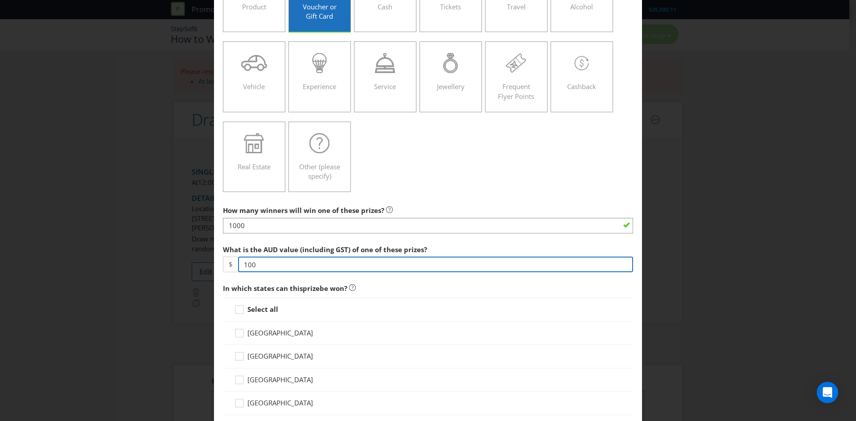
type input "100"
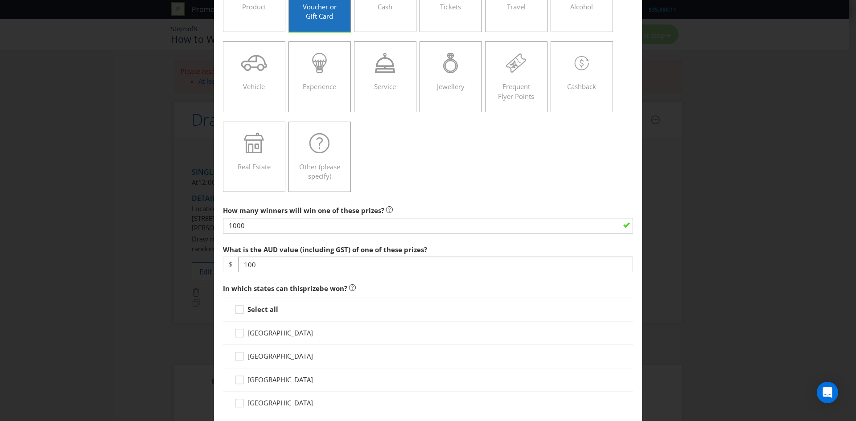
click at [258, 309] on strong "Select all" at bounding box center [262, 309] width 31 height 9
click at [0, 0] on input "Select all" at bounding box center [0, 0] width 0 height 0
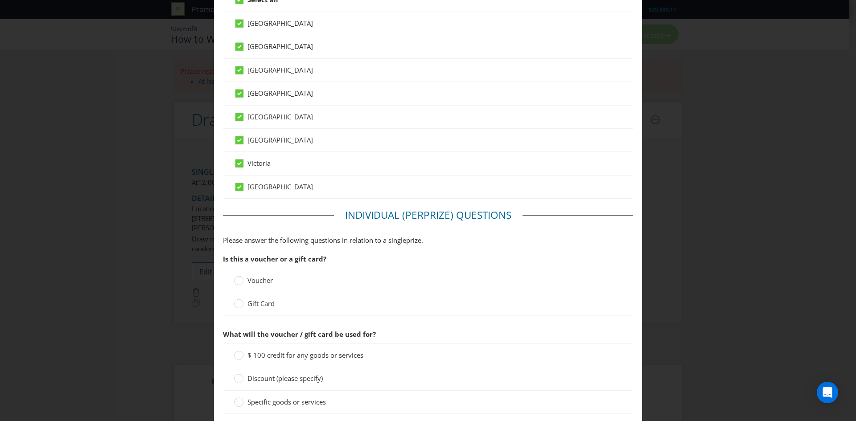
scroll to position [410, 0]
click at [260, 302] on span "Gift Card" at bounding box center [260, 303] width 27 height 9
click at [0, 0] on input "Gift Card" at bounding box center [0, 0] width 0 height 0
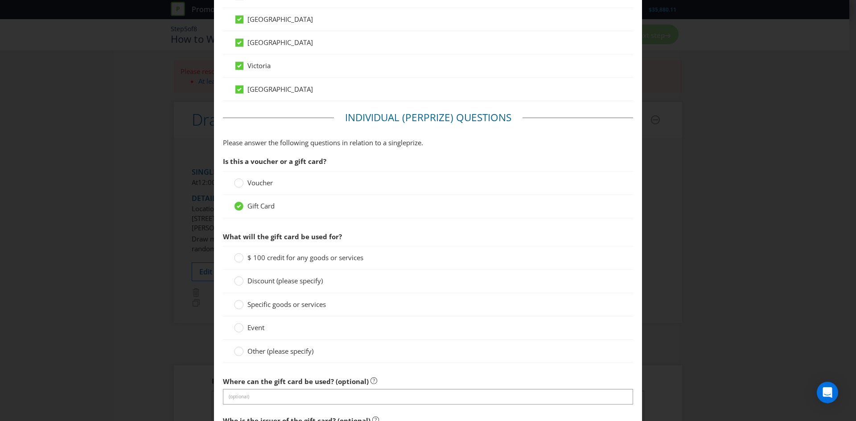
scroll to position [507, 0]
click at [254, 351] on span "Other (please specify)" at bounding box center [280, 350] width 66 height 9
click at [0, 0] on input "Other (please specify)" at bounding box center [0, 0] width 0 height 0
click at [248, 399] on input "text" at bounding box center [428, 397] width 410 height 16
type input "Woolworths eGift Cards"
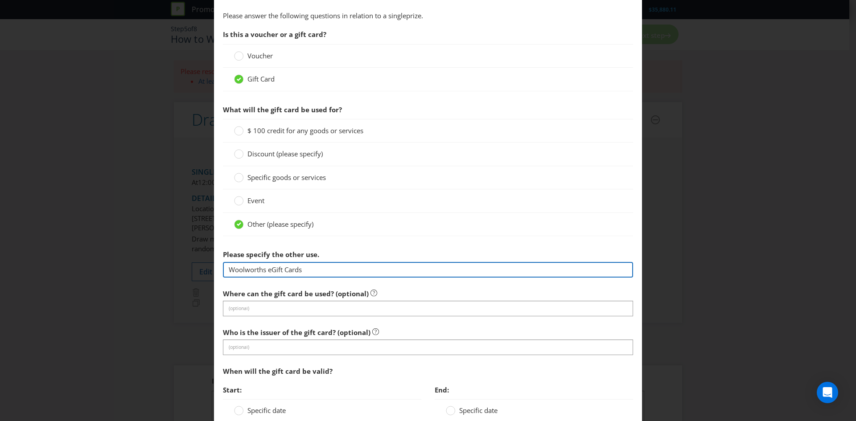
scroll to position [649, 0]
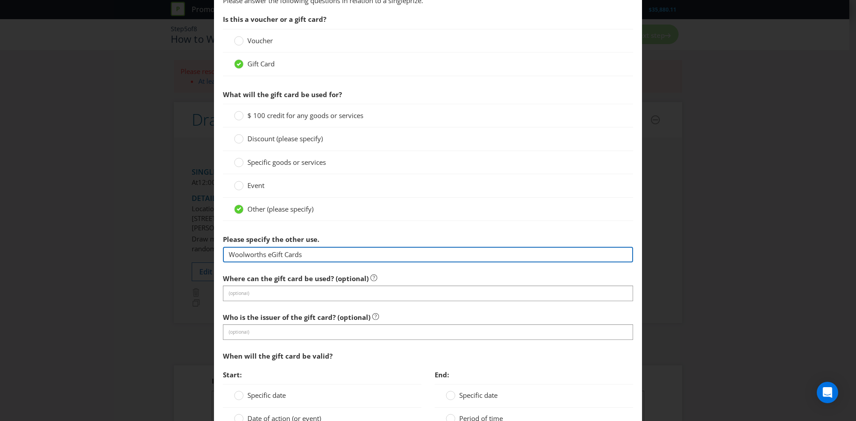
click at [268, 252] on input "Woolworths eGift Cards" at bounding box center [428, 255] width 410 height 16
drag, startPoint x: 323, startPoint y: 251, endPoint x: 177, endPoint y: 238, distance: 146.8
click at [177, 238] on div "Add Prize [GEOGRAPHIC_DATA] [GEOGRAPHIC_DATA] [GEOGRAPHIC_DATA] [GEOGRAPHIC_DAT…" at bounding box center [428, 210] width 856 height 421
type input "S"
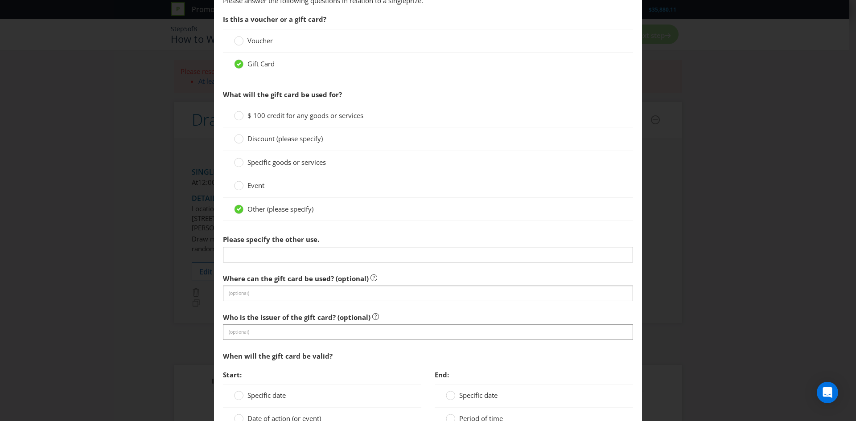
click at [286, 206] on span "Other (please specify)" at bounding box center [280, 209] width 66 height 9
click at [0, 0] on input "Other (please specify)" at bounding box center [0, 0] width 0 height 0
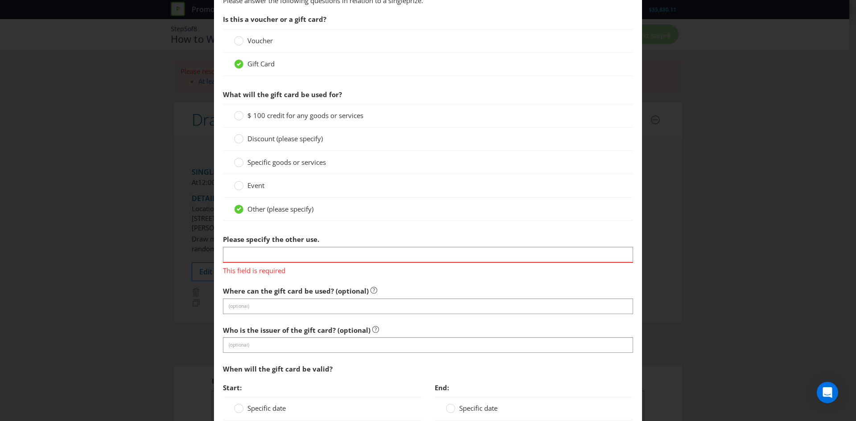
click at [285, 206] on span "Other (please specify)" at bounding box center [280, 209] width 66 height 9
click at [0, 0] on input "Other (please specify)" at bounding box center [0, 0] width 0 height 0
click at [278, 250] on input "text" at bounding box center [428, 255] width 410 height 16
type input "Woolworths Supermarket eGift Card"
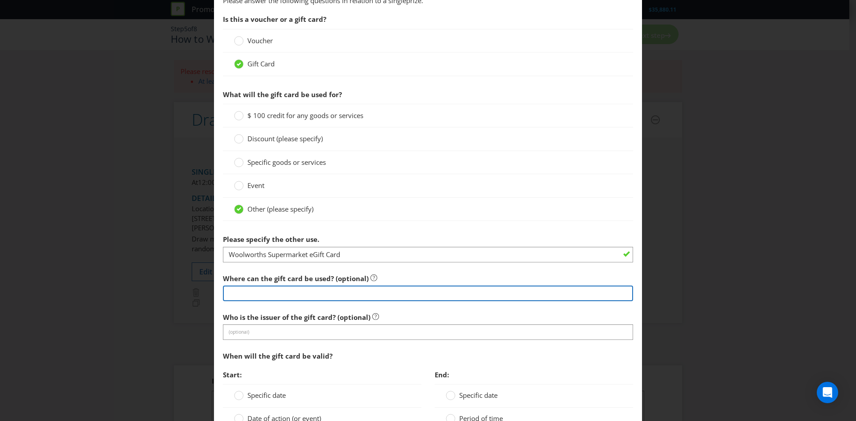
click at [290, 299] on input "text" at bounding box center [428, 294] width 410 height 16
type input "in store and online at Woolworths Supermarket stores only."
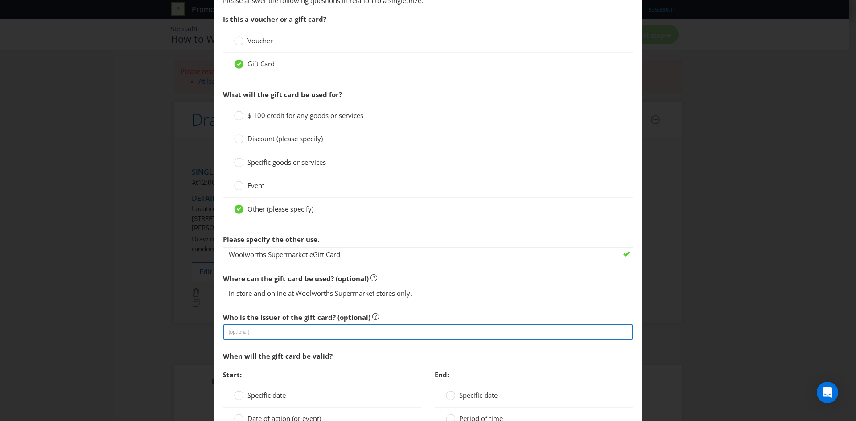
click at [307, 336] on input "text" at bounding box center [428, 332] width 410 height 16
type input "Woolworths"
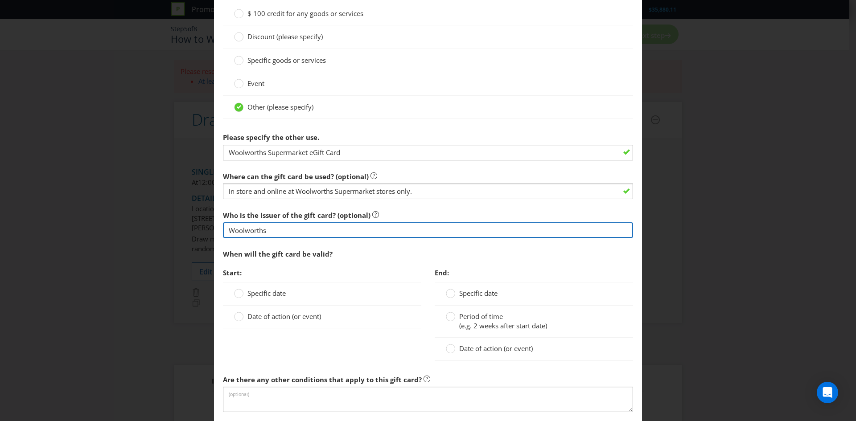
scroll to position [751, 0]
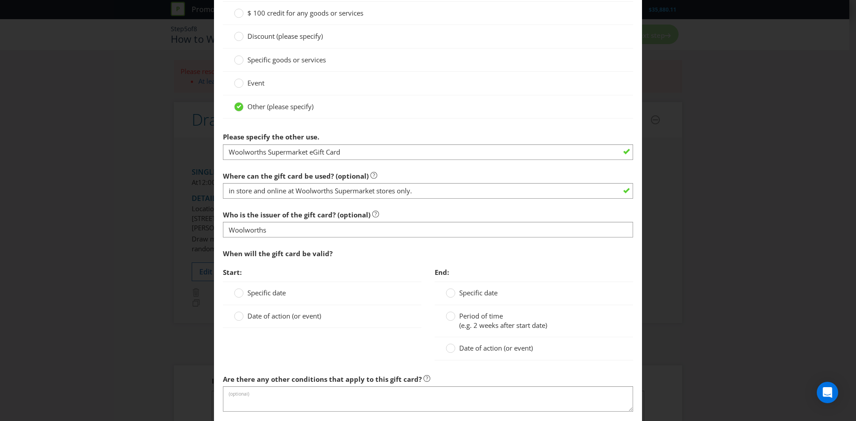
click at [267, 313] on span "Date of action (or event)" at bounding box center [284, 316] width 74 height 9
click at [0, 0] on input "Date of action (or event)" at bounding box center [0, 0] width 0 height 0
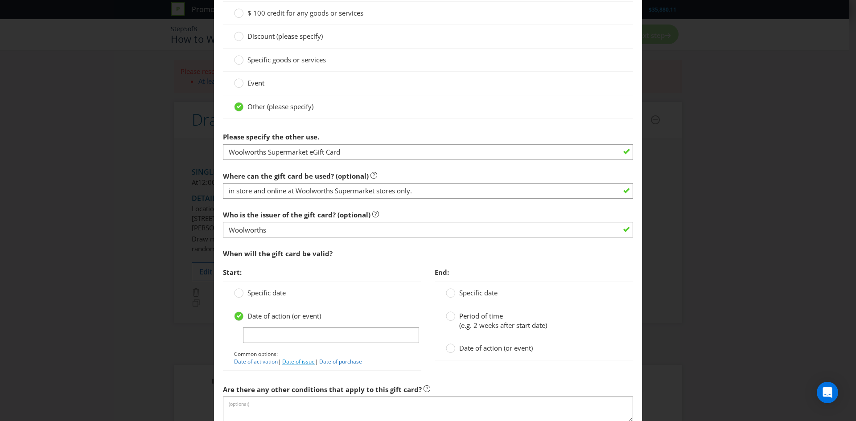
click at [294, 361] on link "Date of issue" at bounding box center [298, 362] width 33 height 8
type input "Date of issue"
click at [505, 351] on span "Date of action (or event)" at bounding box center [496, 348] width 74 height 9
click at [0, 0] on input "Date of action (or event)" at bounding box center [0, 0] width 0 height 0
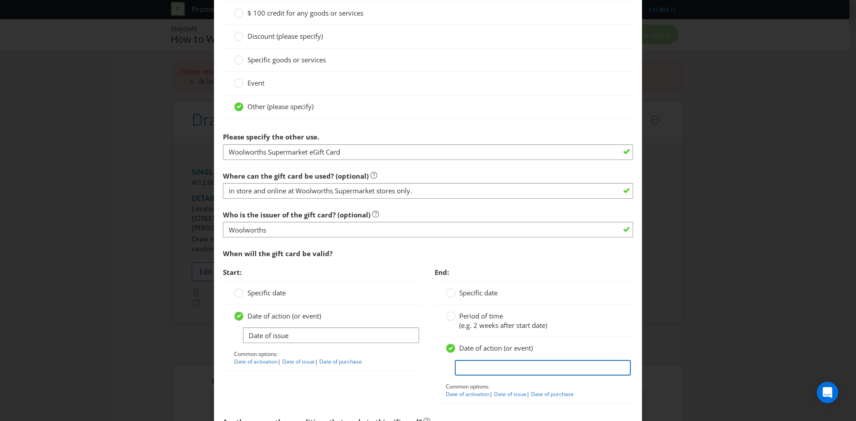
click at [505, 364] on input "text" at bounding box center [543, 368] width 176 height 16
type input "no expiry date"
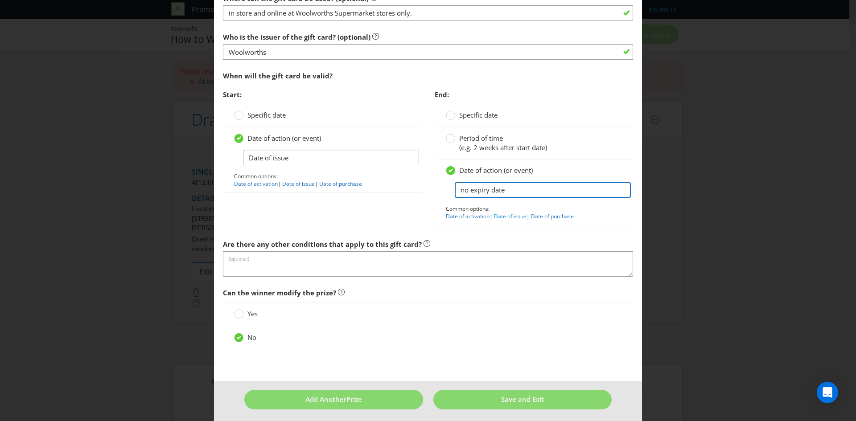
scroll to position [933, 0]
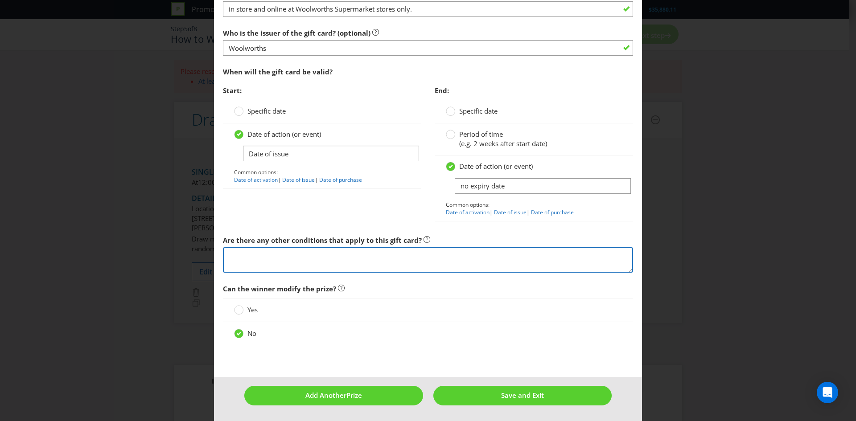
click at [390, 258] on textarea at bounding box center [428, 259] width 410 height 25
click at [417, 249] on textarea at bounding box center [428, 259] width 410 height 25
paste textarea "The Woolworths Supermarket eGift Cards will be sent to the winner’s email addre…"
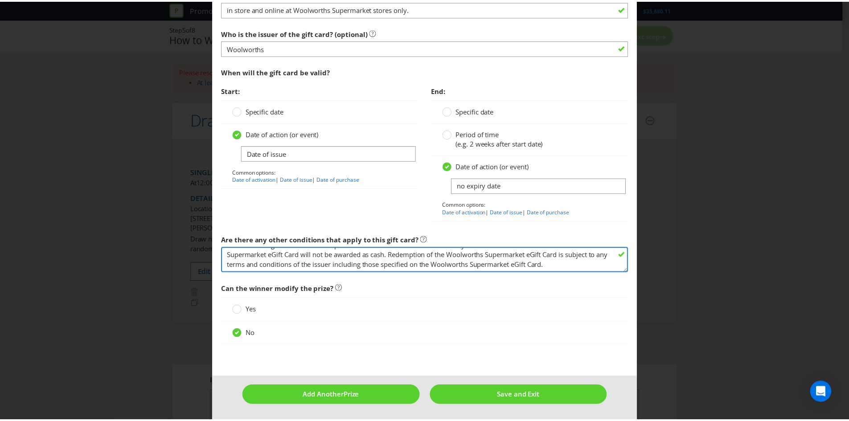
scroll to position [57, 0]
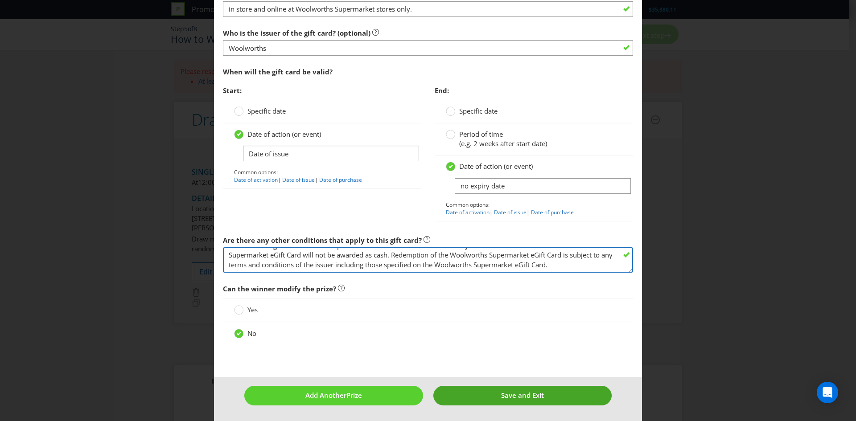
type textarea "The Woolworths Supermarket eGift Cards will be sent to the winner’s email addre…"
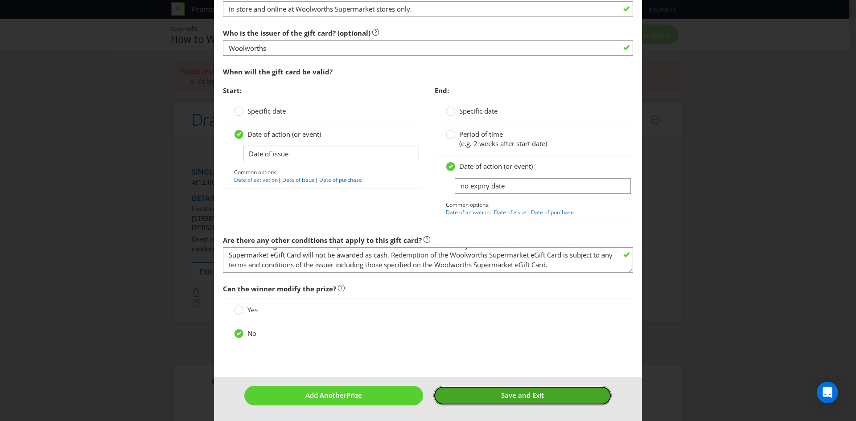
click at [505, 404] on button "Save and Exit" at bounding box center [522, 395] width 179 height 19
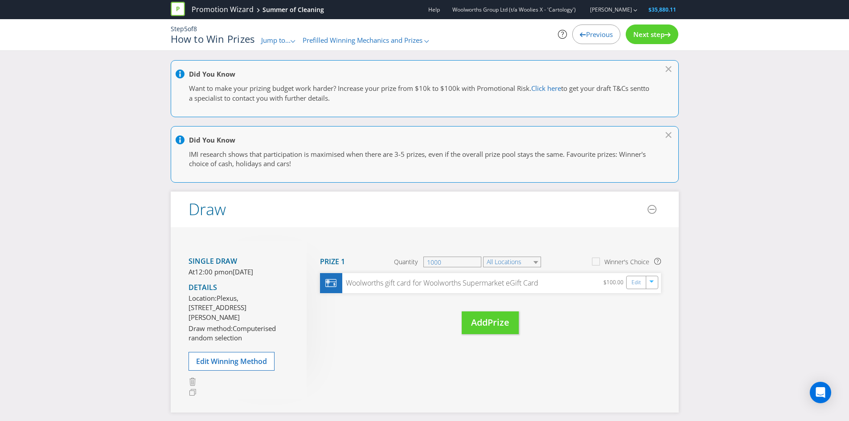
click at [662, 34] on span "Next step" at bounding box center [648, 34] width 31 height 9
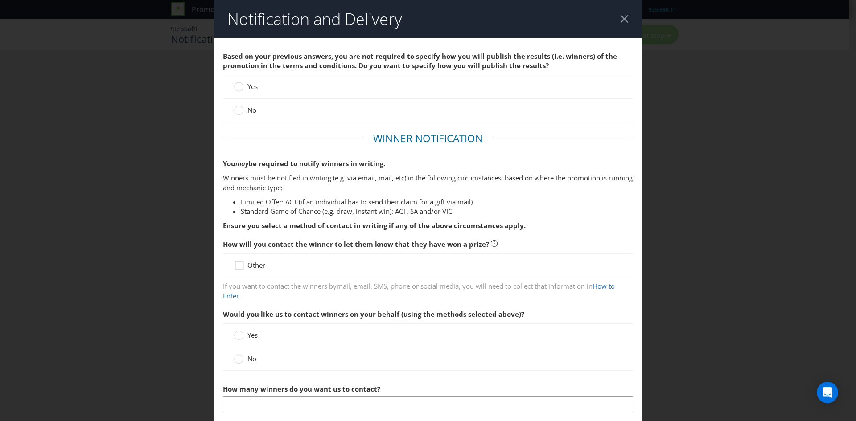
click at [244, 82] on div "Yes" at bounding box center [428, 87] width 410 height 24
click at [240, 87] on circle at bounding box center [238, 86] width 9 height 9
click at [0, 0] on input "Yes" at bounding box center [0, 0] width 0 height 0
click at [245, 266] on icon at bounding box center [240, 267] width 13 height 13
click at [0, 0] on input "Other" at bounding box center [0, 0] width 0 height 0
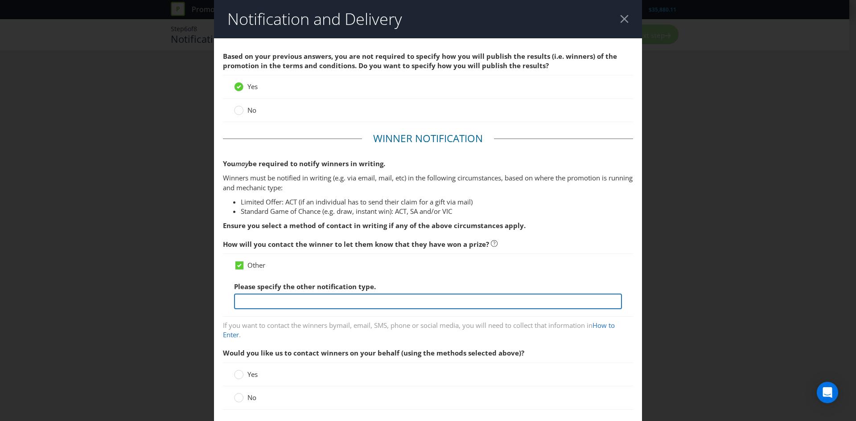
click at [297, 304] on input "text" at bounding box center [428, 302] width 388 height 16
drag, startPoint x: 506, startPoint y: 299, endPoint x: 626, endPoint y: 312, distance: 120.6
click at [626, 312] on div "Other Please specify the other notification type. Email (to the email address l…" at bounding box center [428, 285] width 410 height 63
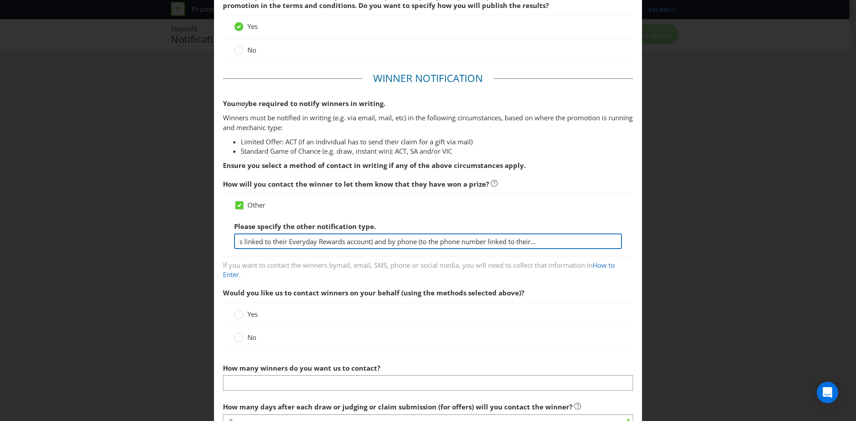
scroll to position [61, 0]
type input "Email (to the email address linked to their Everyday Rewards account) and by ph…"
click at [240, 337] on circle at bounding box center [238, 337] width 9 height 9
click at [0, 0] on input "No" at bounding box center [0, 0] width 0 height 0
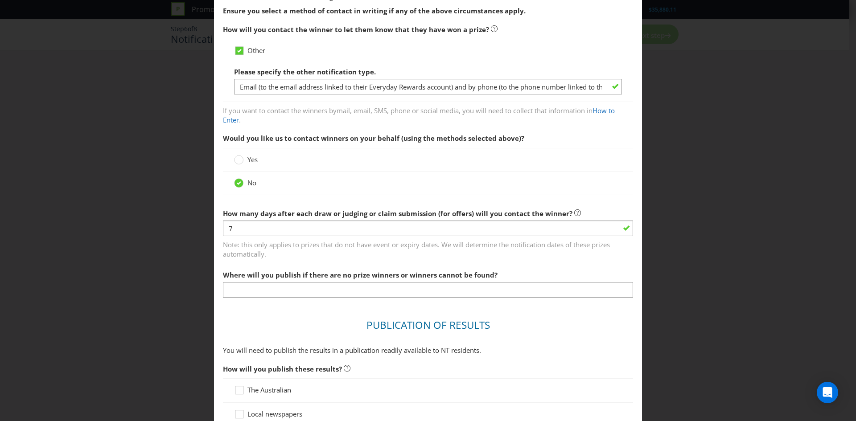
scroll to position [215, 0]
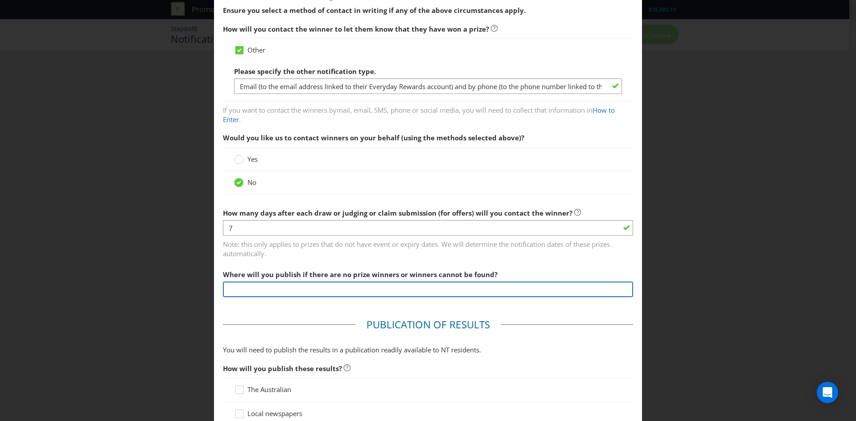
click at [316, 293] on input "text" at bounding box center [428, 290] width 410 height 16
click at [228, 287] on input "[URL][DOMAIN_NAME]" at bounding box center [428, 290] width 410 height 16
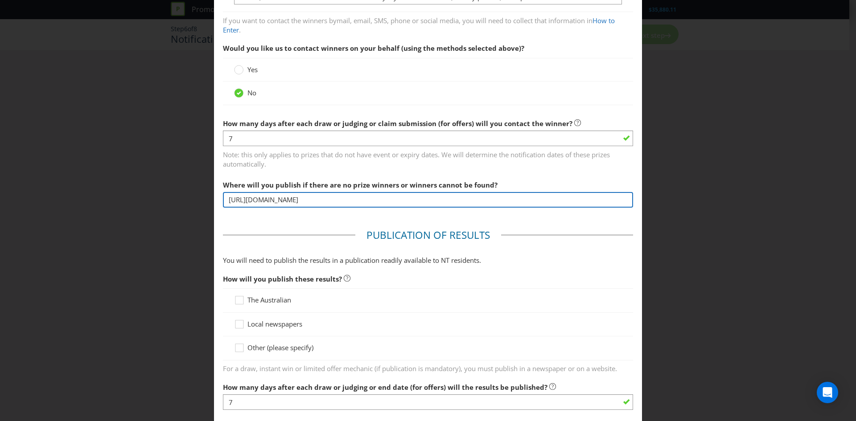
scroll to position [355, 0]
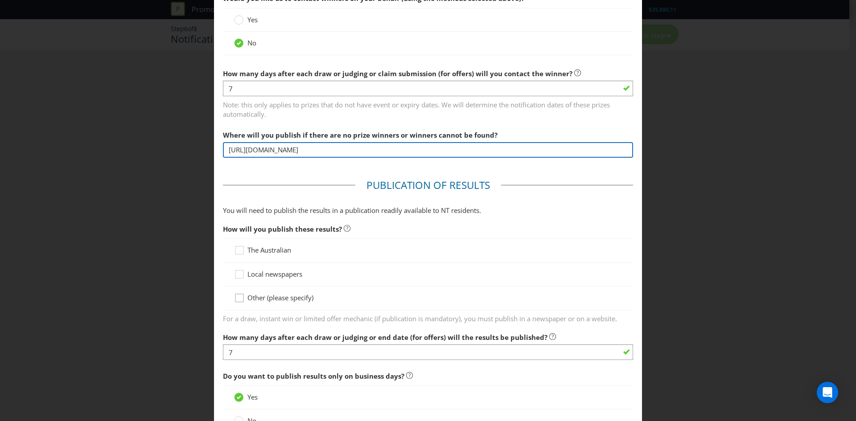
type input "[URL][DOMAIN_NAME]"
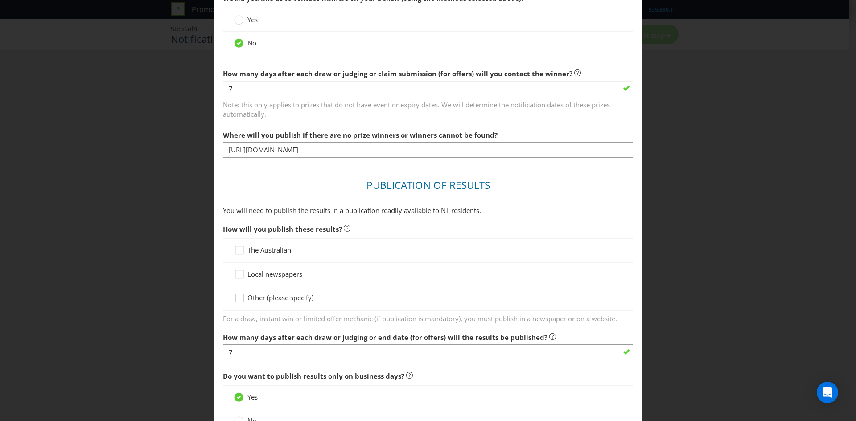
click at [242, 298] on icon at bounding box center [240, 299] width 13 height 13
click at [0, 0] on input "Other (please specify)" at bounding box center [0, 0] width 0 height 0
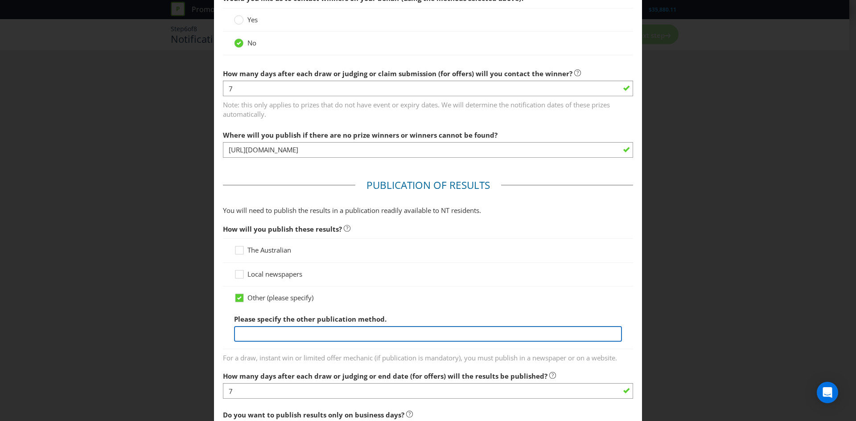
click at [275, 327] on input "text" at bounding box center [428, 334] width 388 height 16
type input "[URL][DOMAIN_NAME]"
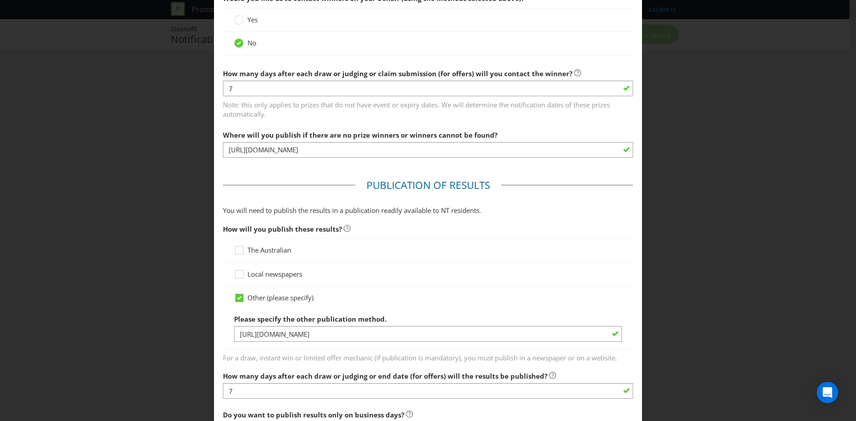
click at [528, 287] on div "Other (please specify) Please specify the other publication method. [URL][DOMAI…" at bounding box center [428, 318] width 410 height 63
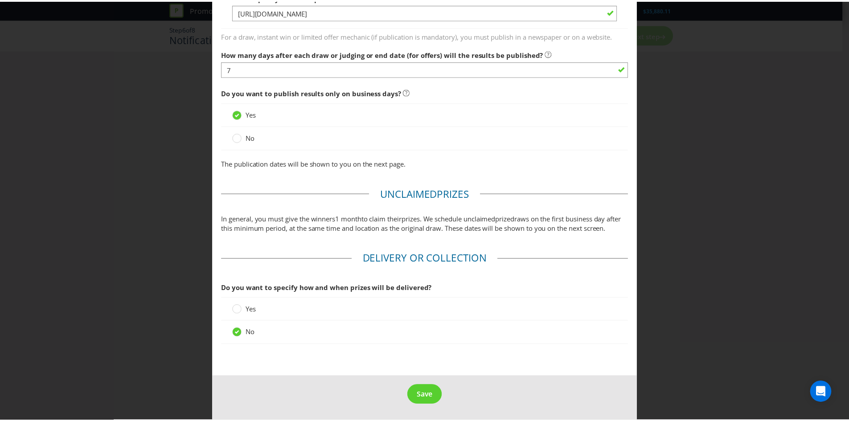
scroll to position [687, 0]
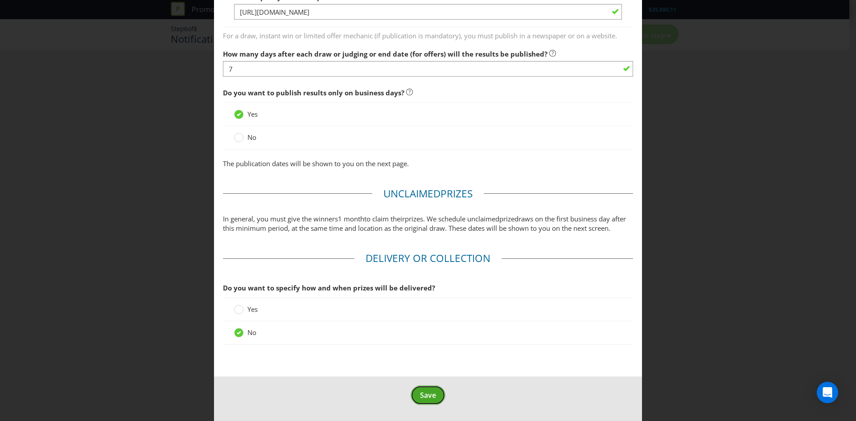
click at [431, 395] on span "Save" at bounding box center [428, 395] width 16 height 10
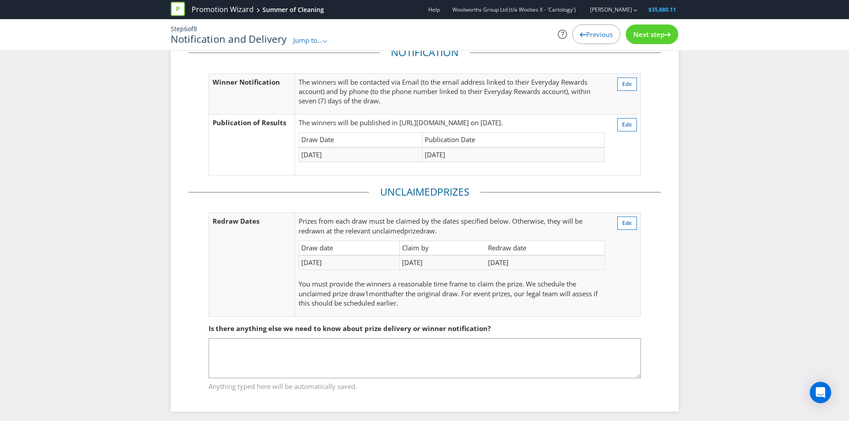
scroll to position [55, 0]
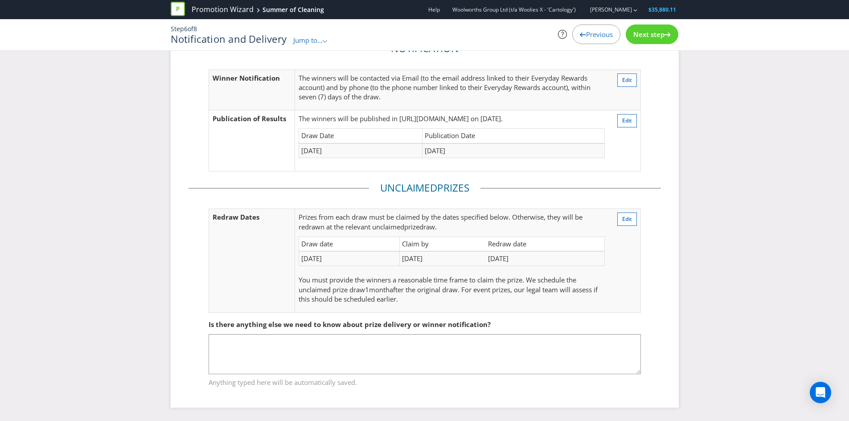
click at [656, 28] on div "Next step" at bounding box center [652, 35] width 53 height 20
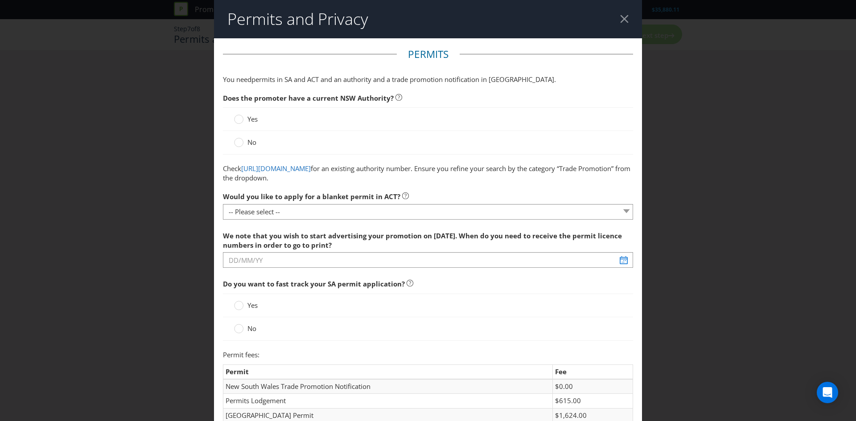
click at [250, 119] on span "Yes" at bounding box center [252, 119] width 10 height 9
click at [0, 0] on input "Yes" at bounding box center [0, 0] width 0 height 0
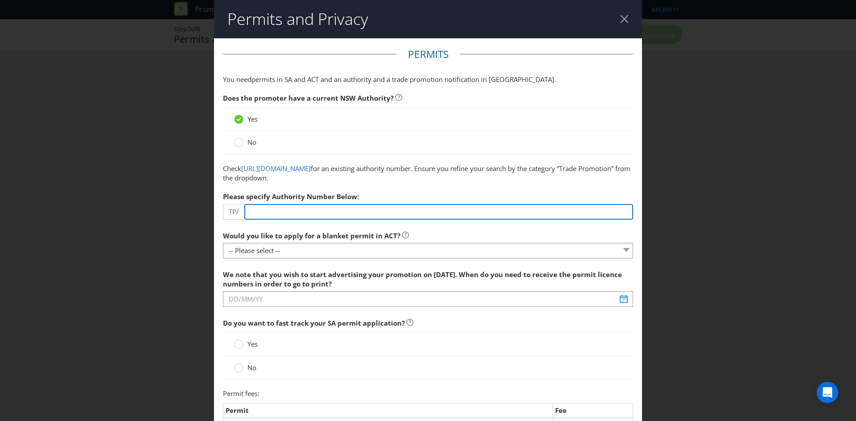
click at [369, 205] on input "number" at bounding box center [438, 212] width 389 height 16
paste input "03638"
type input "03638"
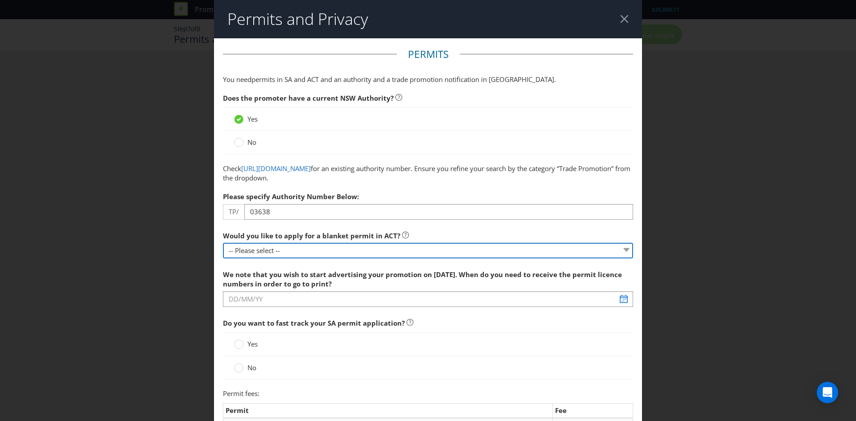
click at [332, 252] on select "-- Please select -- Yes, please apply for a new blanket permit No, this promoti…" at bounding box center [428, 251] width 410 height 16
select select "NO_NONE"
click at [223, 243] on select "-- Please select -- Yes, please apply for a new blanket permit No, this promoti…" at bounding box center [428, 251] width 410 height 16
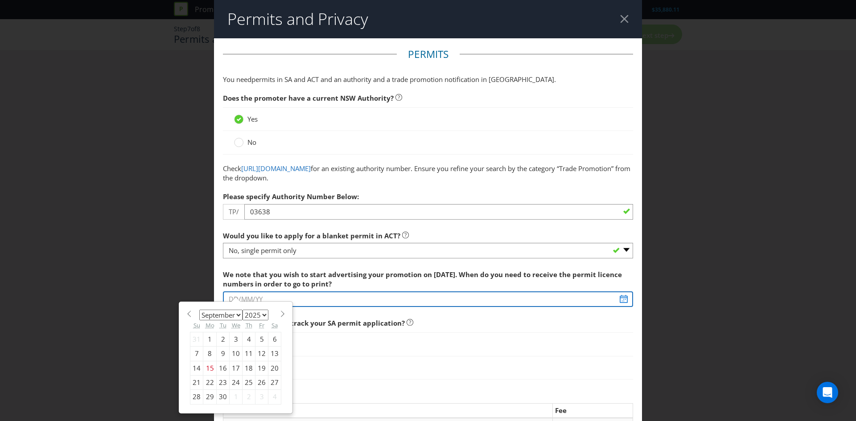
click at [333, 300] on input "text" at bounding box center [428, 299] width 410 height 16
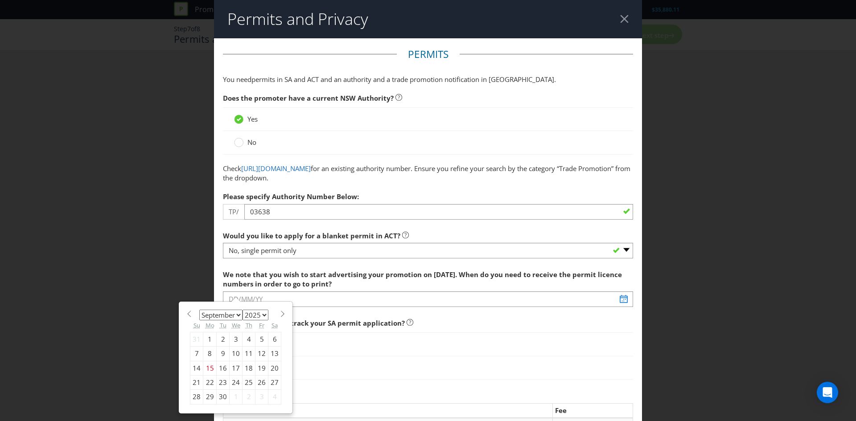
click at [235, 315] on select "January February March April May June July August September October November De…" at bounding box center [220, 315] width 43 height 11
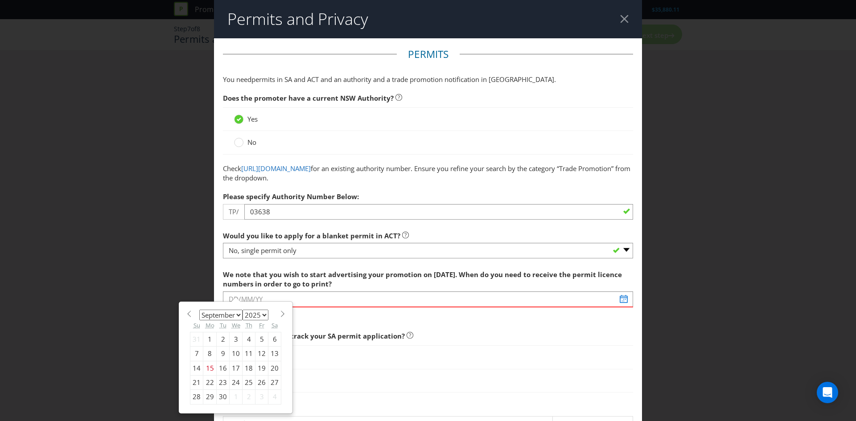
click at [279, 316] on span at bounding box center [282, 314] width 7 height 7
select select "9"
click at [256, 341] on div "3" at bounding box center [261, 339] width 13 height 14
type input "[DATE]"
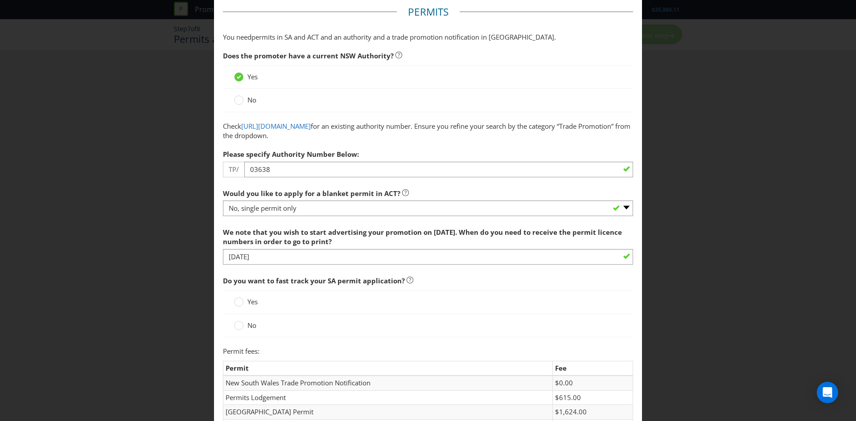
scroll to position [43, 0]
click at [254, 303] on span "Yes" at bounding box center [252, 301] width 10 height 9
click at [0, 0] on input "Yes" at bounding box center [0, 0] width 0 height 0
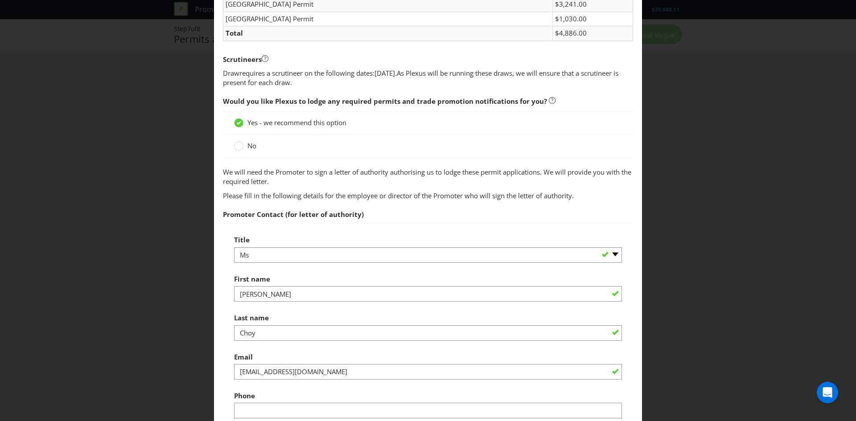
scroll to position [560, 0]
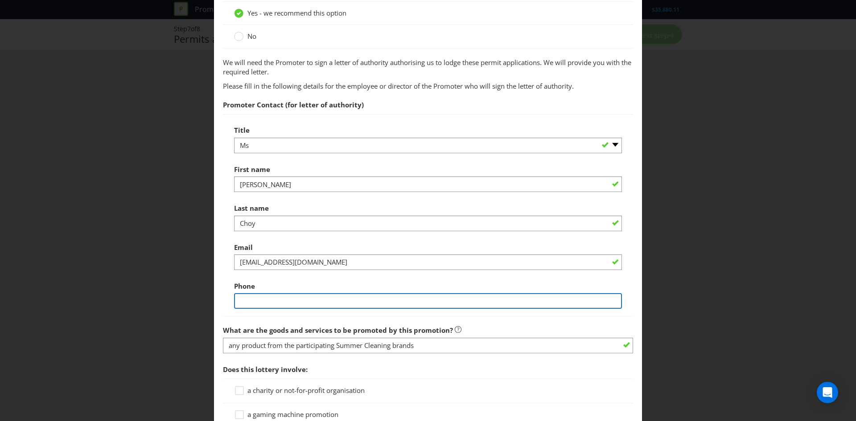
click at [257, 293] on input "text" at bounding box center [428, 301] width 388 height 16
type input "0486290667"
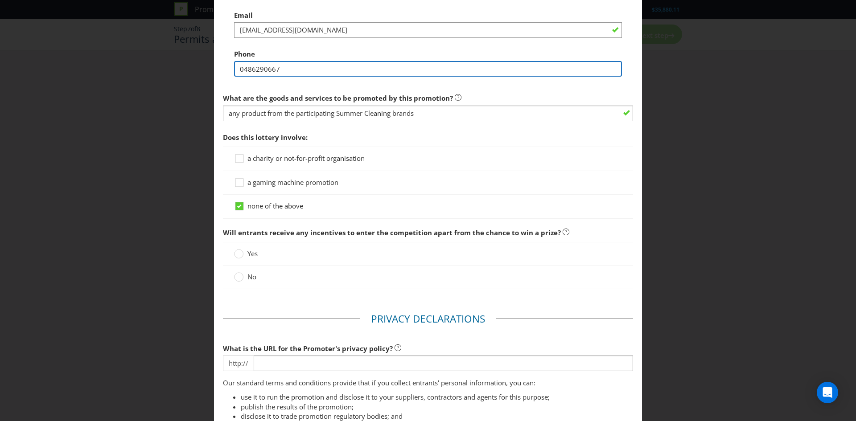
scroll to position [792, 0]
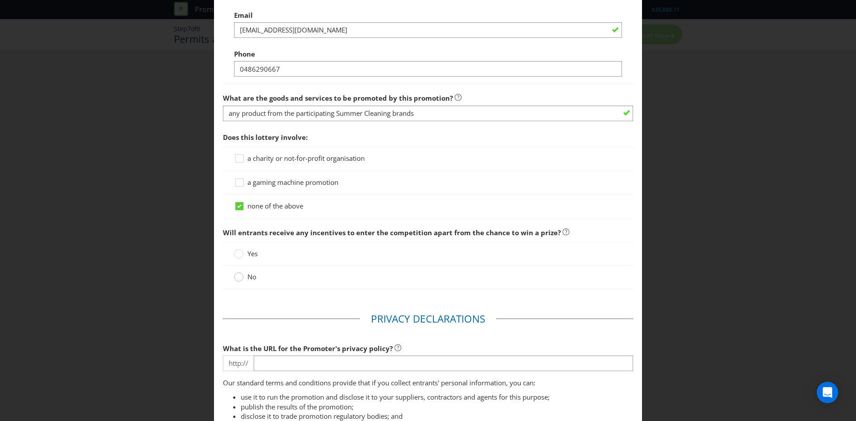
click at [241, 280] on circle at bounding box center [238, 277] width 9 height 9
click at [0, 0] on input "No" at bounding box center [0, 0] width 0 height 0
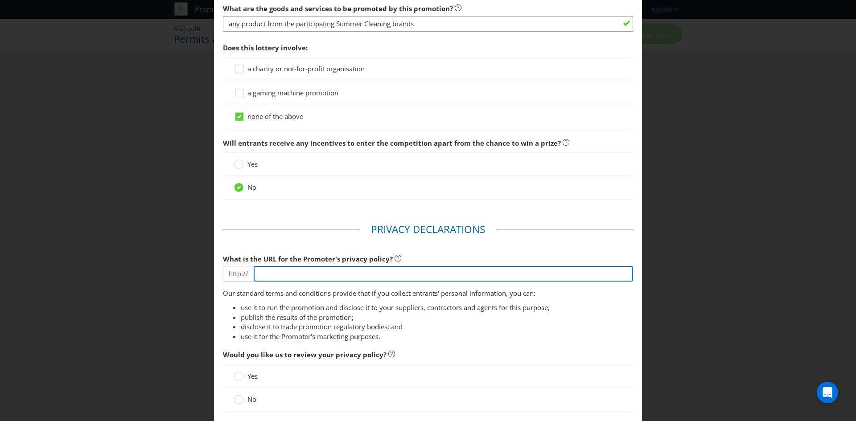
click at [277, 276] on input "text" at bounding box center [443, 274] width 379 height 16
drag, startPoint x: 280, startPoint y: 272, endPoint x: 195, endPoint y: 266, distance: 85.4
click at [195, 266] on div "Permits and Privacy Permits You need permits in SA and ACT and an authority and…" at bounding box center [428, 210] width 856 height 421
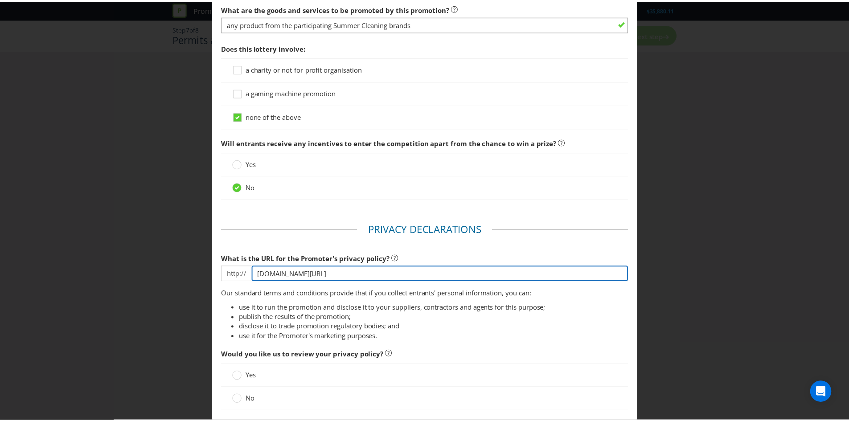
scroll to position [949, 0]
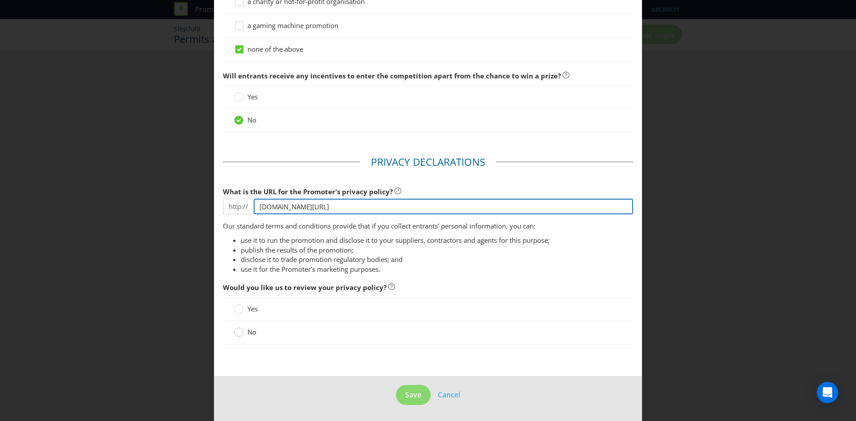
type input "[DOMAIN_NAME][URL]"
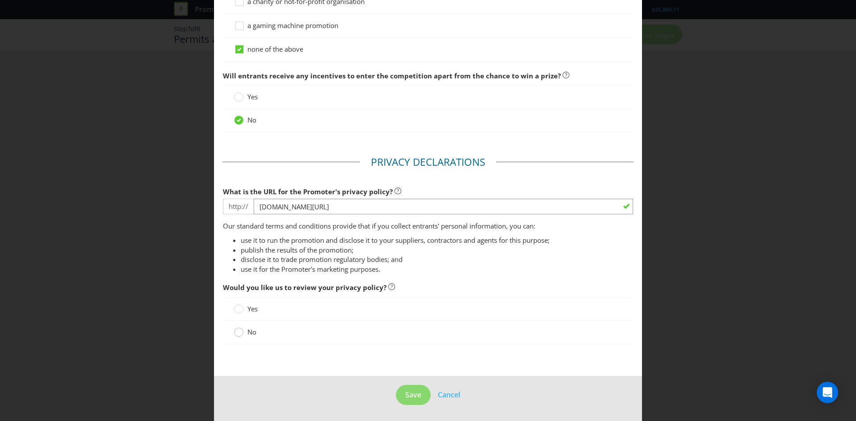
click at [234, 330] on circle at bounding box center [238, 332] width 9 height 9
click at [0, 0] on input "No" at bounding box center [0, 0] width 0 height 0
click at [405, 397] on span "Save" at bounding box center [413, 395] width 16 height 10
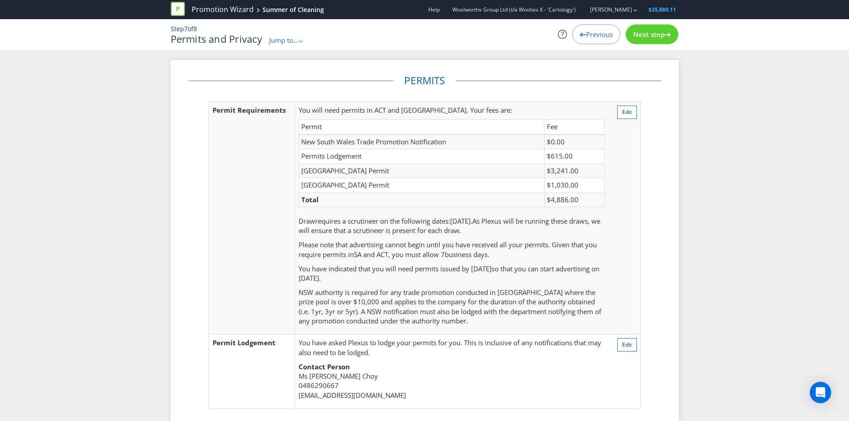
scroll to position [196, 0]
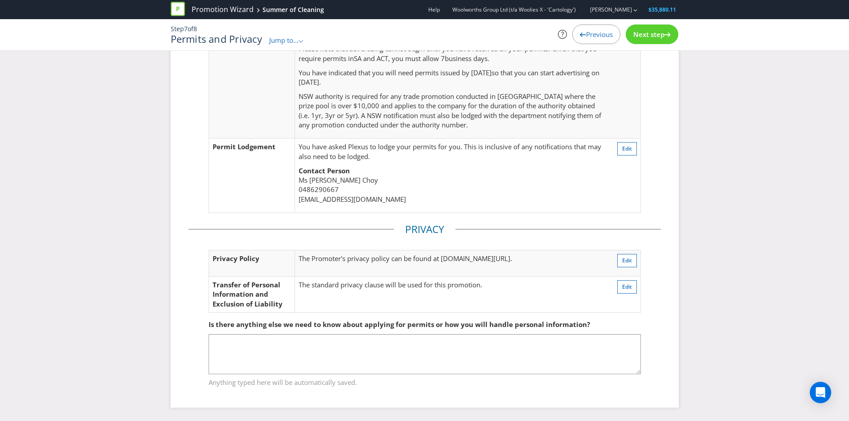
click at [648, 33] on span "Next step" at bounding box center [648, 34] width 31 height 9
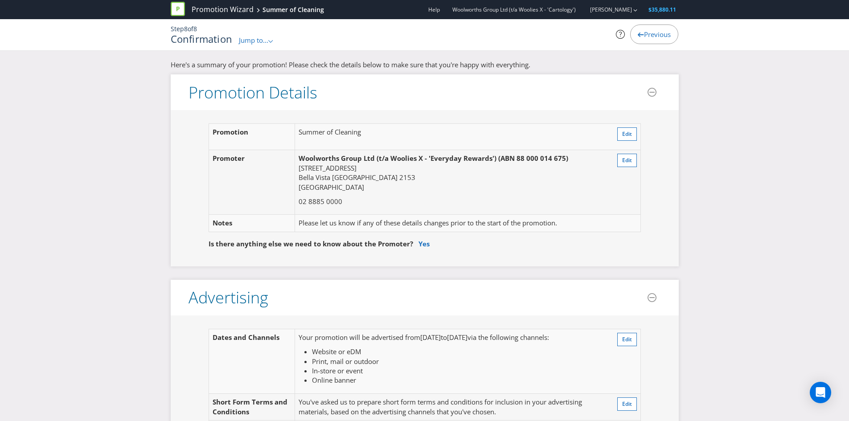
click at [257, 47] on div "Step 8 of 8 Confirmation Jump to... .st0{fill-rule:evenodd;clip-rule:evenodd;} …" at bounding box center [424, 34] width 521 height 31
click at [257, 41] on span "Jump to..." at bounding box center [253, 40] width 29 height 9
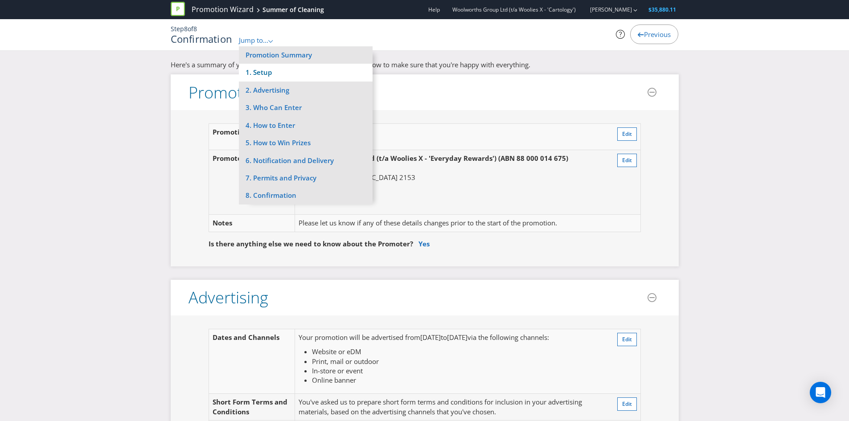
click at [268, 74] on li "1. Setup" at bounding box center [306, 72] width 134 height 17
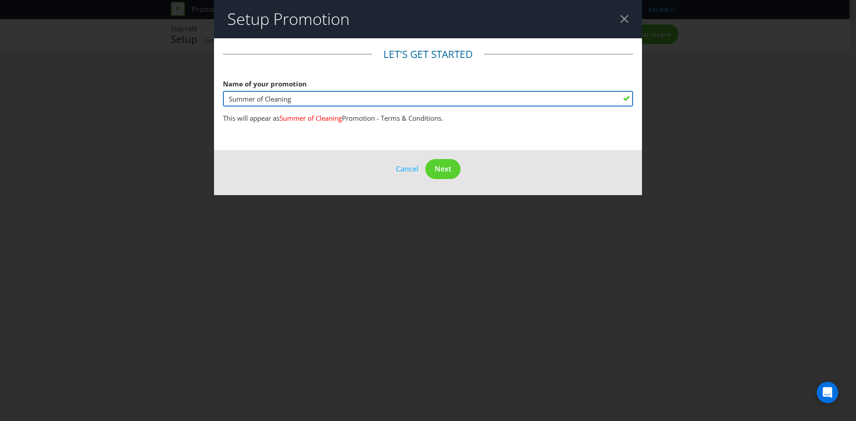
click at [267, 99] on input "Summer of Cleaning" at bounding box center [428, 99] width 410 height 16
type input "Summer Cleaning"
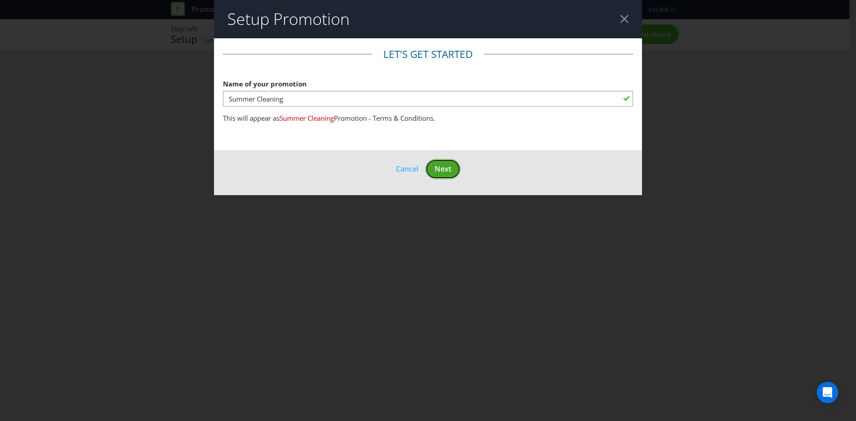
click at [447, 162] on button "Next" at bounding box center [442, 169] width 35 height 20
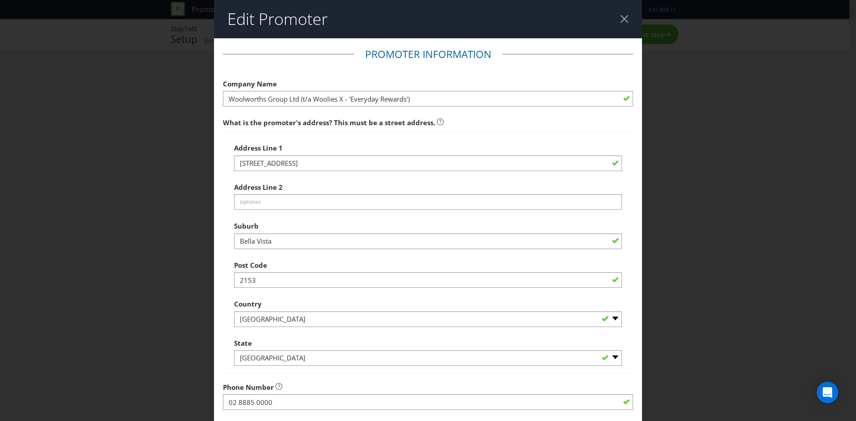
click at [622, 17] on div at bounding box center [624, 19] width 8 height 8
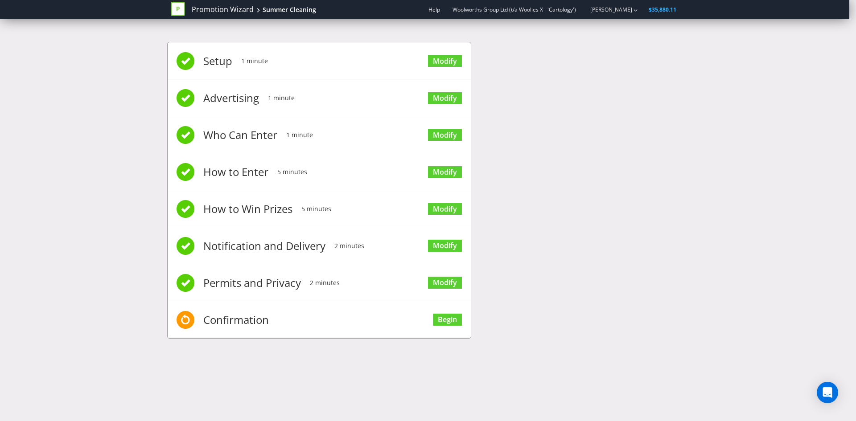
click at [231, 324] on span "Confirmation" at bounding box center [236, 320] width 66 height 36
click at [442, 320] on link "Begin" at bounding box center [447, 320] width 29 height 12
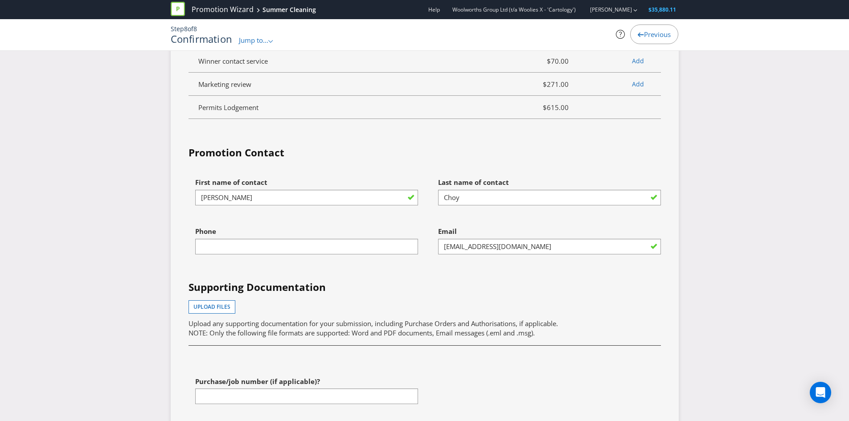
scroll to position [2910, 0]
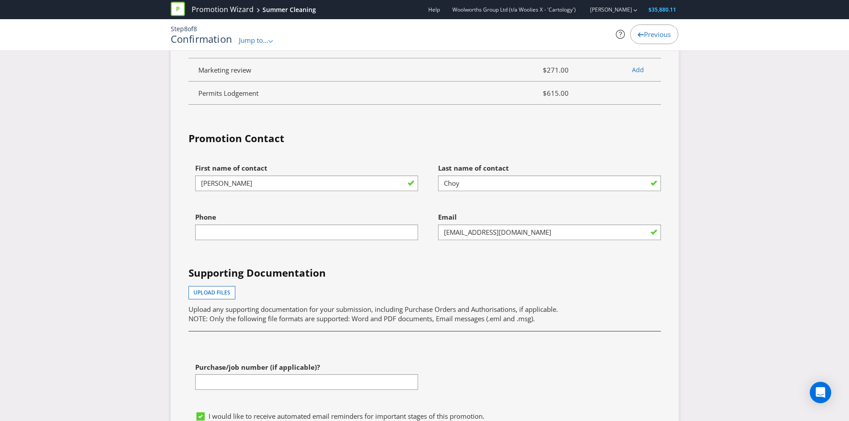
click at [278, 232] on div "Phone" at bounding box center [306, 224] width 223 height 32
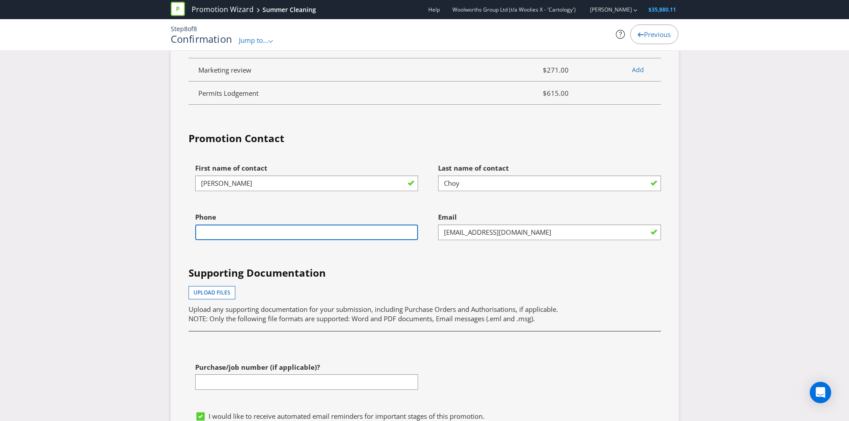
click at [267, 240] on input "text" at bounding box center [306, 233] width 223 height 16
type input "0486290667"
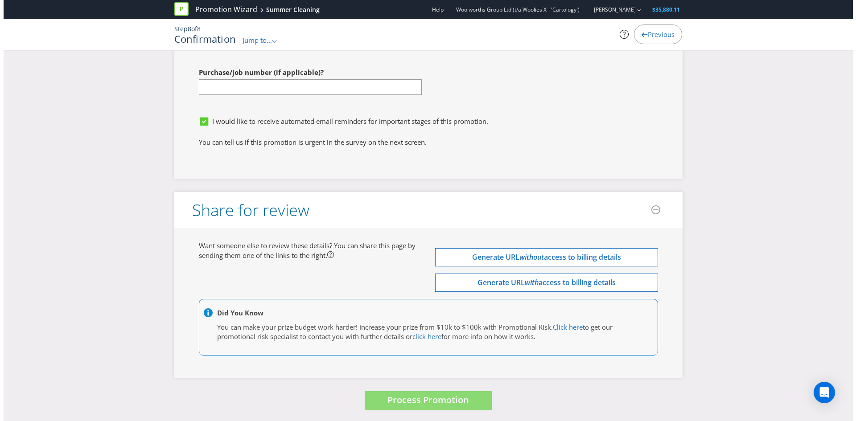
scroll to position [3217, 0]
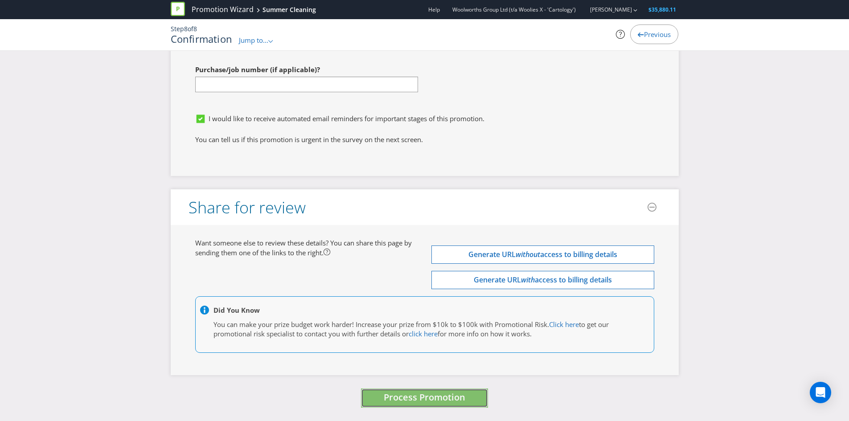
click at [395, 404] on button "Process Promotion" at bounding box center [424, 398] width 127 height 19
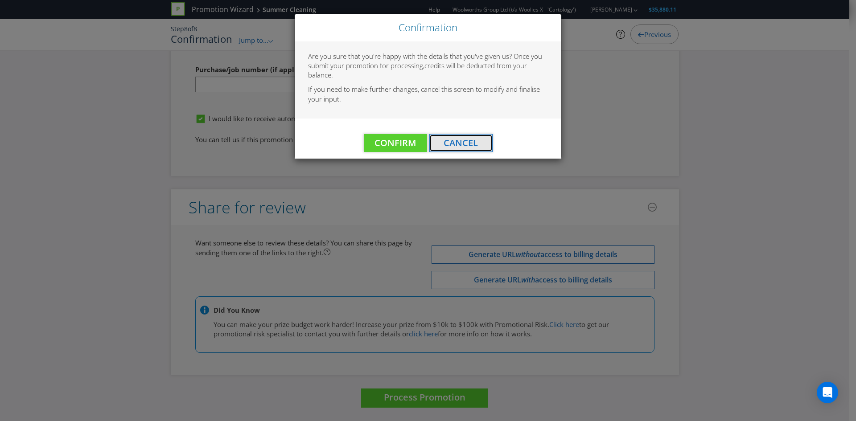
click at [466, 144] on span "Cancel" at bounding box center [460, 143] width 34 height 12
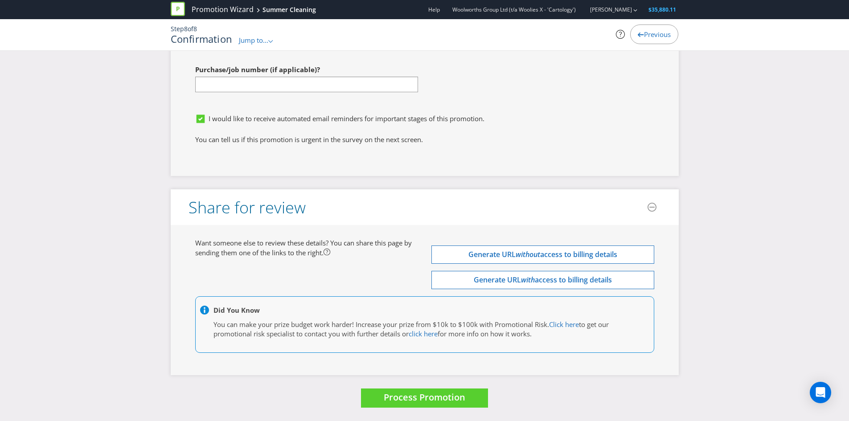
click at [234, 119] on span "I would like to receive automated email reminders for important stages of this …" at bounding box center [347, 118] width 276 height 9
click at [0, 0] on input "I would like to receive automated email reminders for important stages of this …" at bounding box center [0, 0] width 0 height 0
click at [459, 398] on span "Process Promotion" at bounding box center [425, 397] width 82 height 12
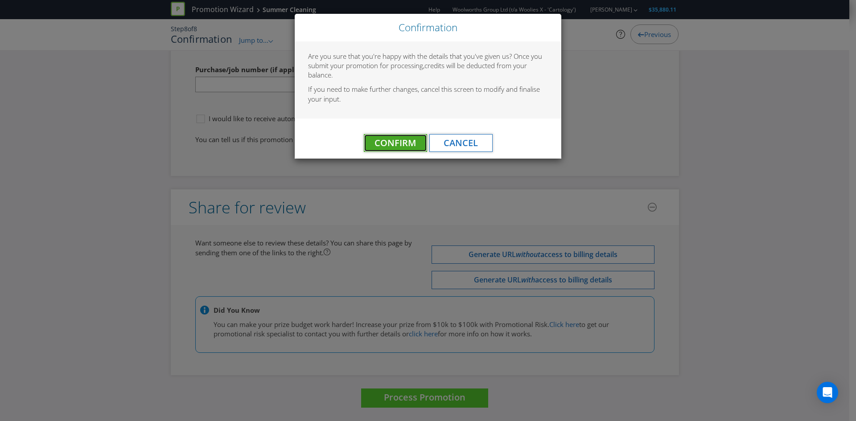
click at [415, 147] on span "Confirm" at bounding box center [394, 143] width 41 height 12
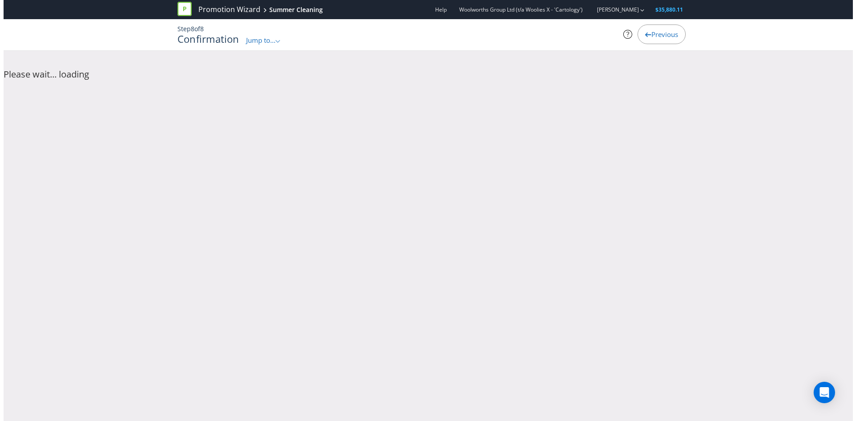
scroll to position [0, 0]
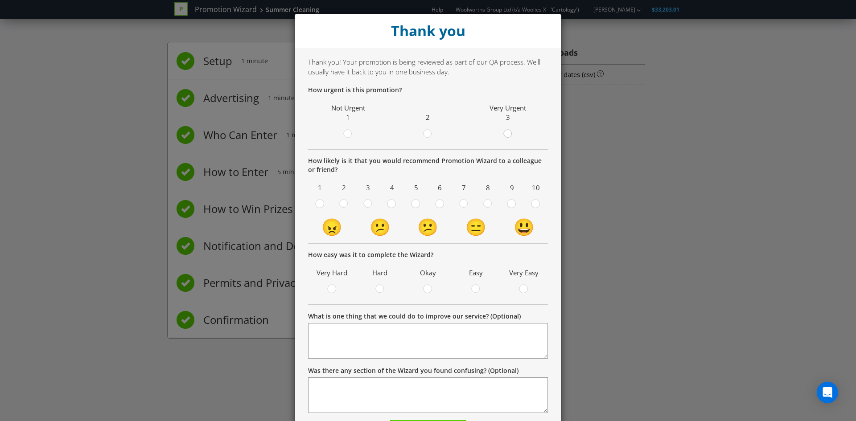
click at [503, 131] on circle at bounding box center [507, 134] width 8 height 8
click at [0, 0] on input "radio" at bounding box center [0, 0] width 0 height 0
click at [533, 205] on circle at bounding box center [535, 204] width 8 height 8
click at [0, 0] on input "radio" at bounding box center [0, 0] width 0 height 0
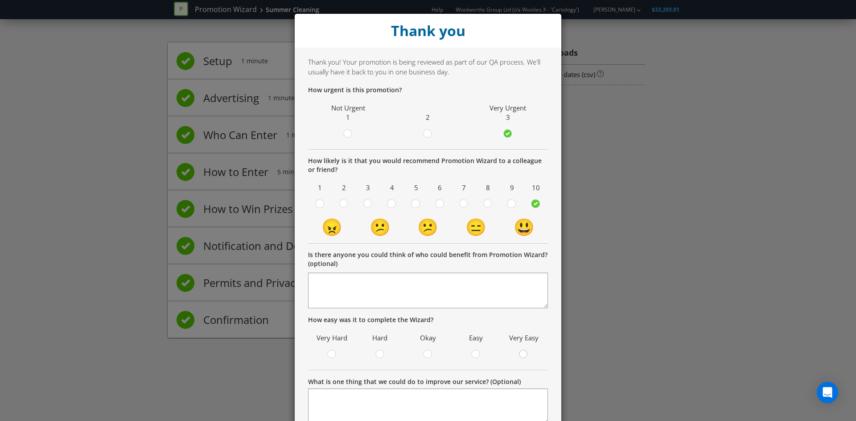
click at [522, 355] on circle at bounding box center [523, 354] width 8 height 8
click at [0, 0] on input "radio" at bounding box center [0, 0] width 0 height 0
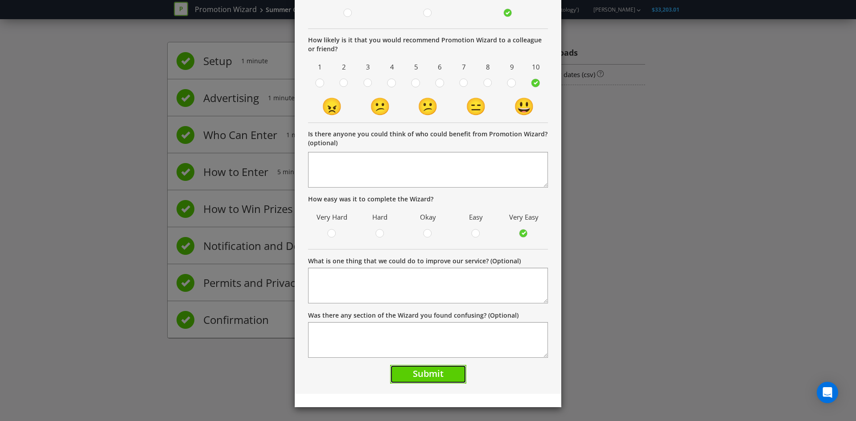
click at [439, 370] on span "Submit" at bounding box center [428, 374] width 31 height 12
